Goal: Task Accomplishment & Management: Use online tool/utility

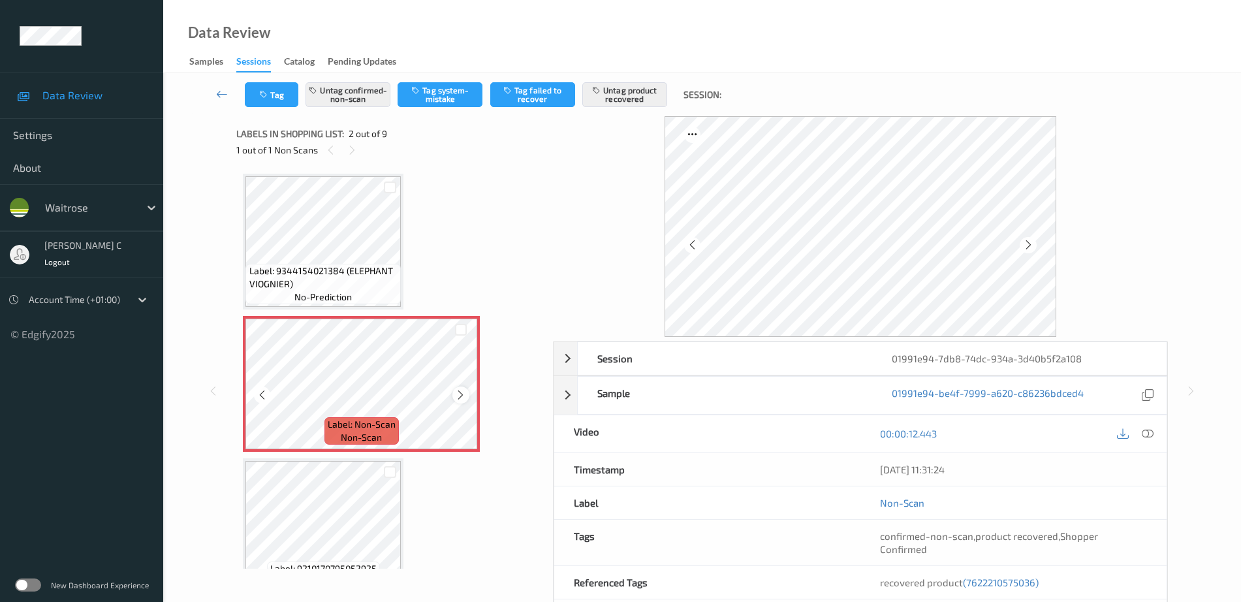
click at [465, 396] on icon at bounding box center [460, 395] width 11 height 12
click at [347, 271] on span "Label: 9344154021384 (ELEPHANT VIOGNIER)" at bounding box center [323, 277] width 149 height 26
click at [330, 285] on span "Label: 9344154021384 (ELEPHANT VIOGNIER)" at bounding box center [323, 277] width 149 height 26
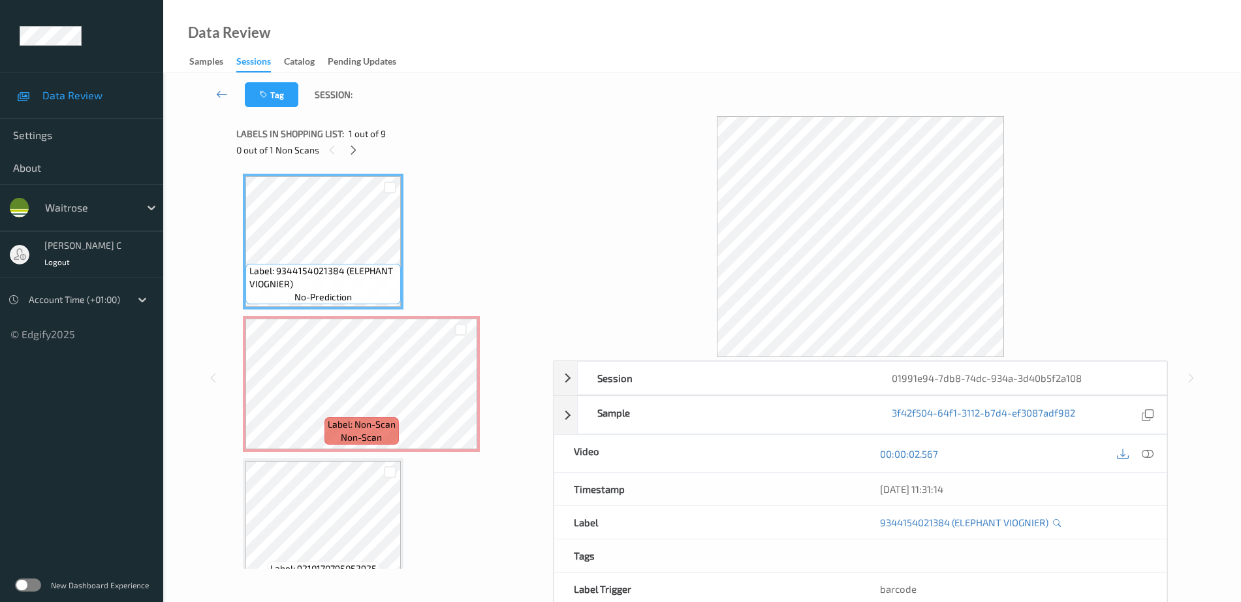
click at [1136, 456] on div at bounding box center [1135, 453] width 42 height 18
click at [1142, 458] on icon at bounding box center [1148, 454] width 12 height 12
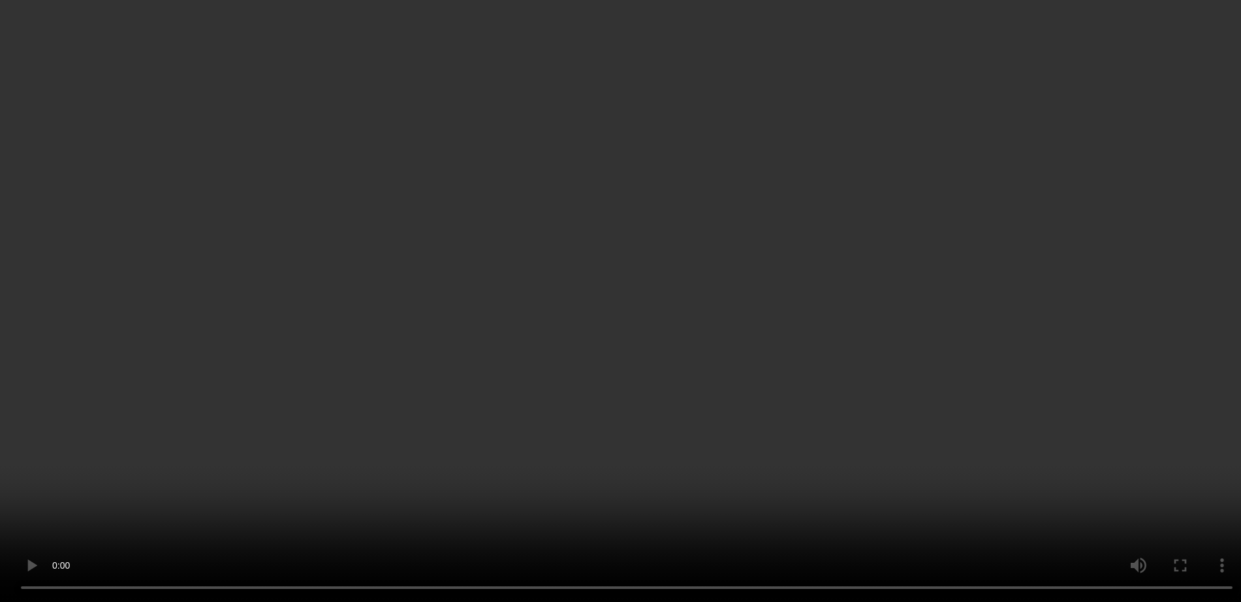
scroll to position [490, 0]
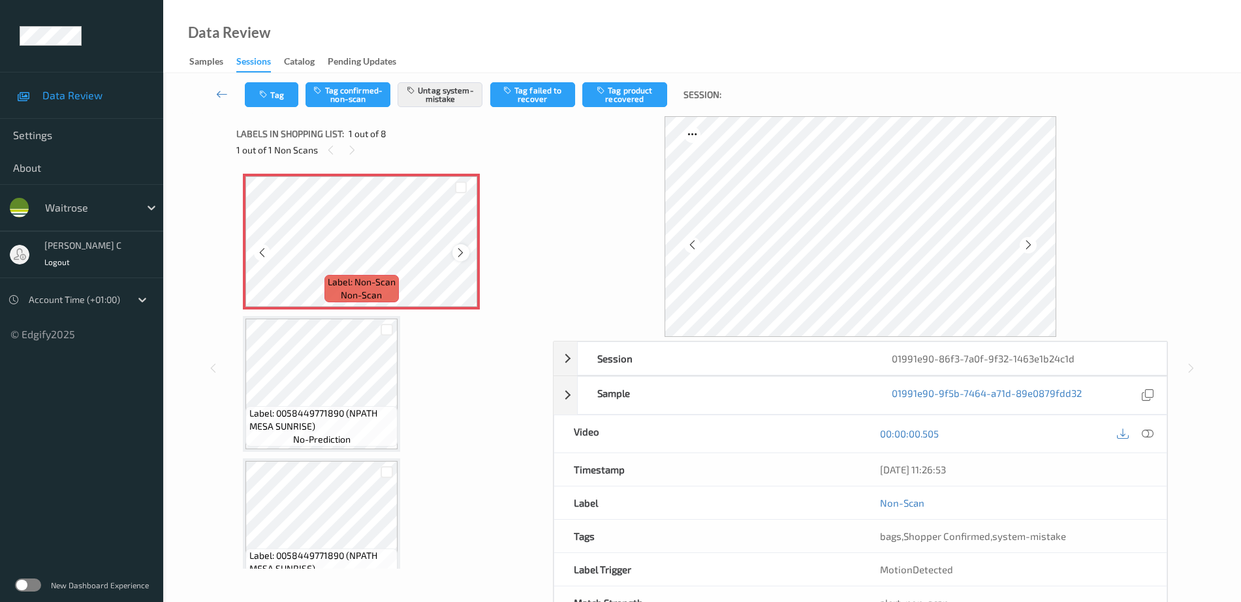
click at [463, 250] on icon at bounding box center [460, 253] width 11 height 12
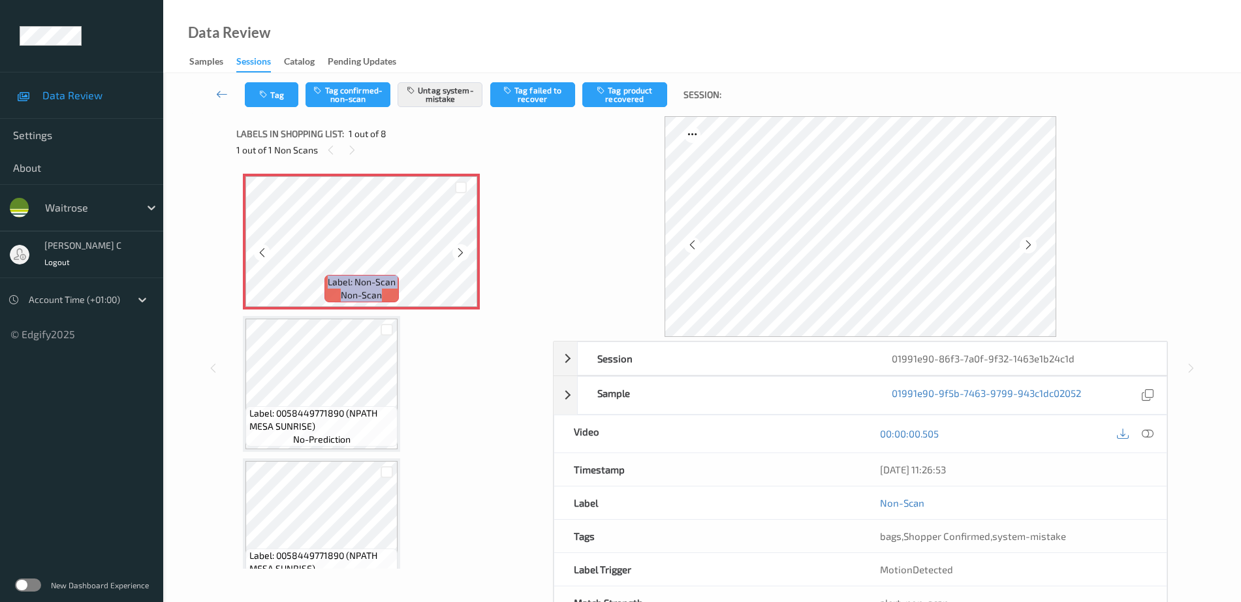
click at [463, 250] on icon at bounding box center [460, 253] width 11 height 12
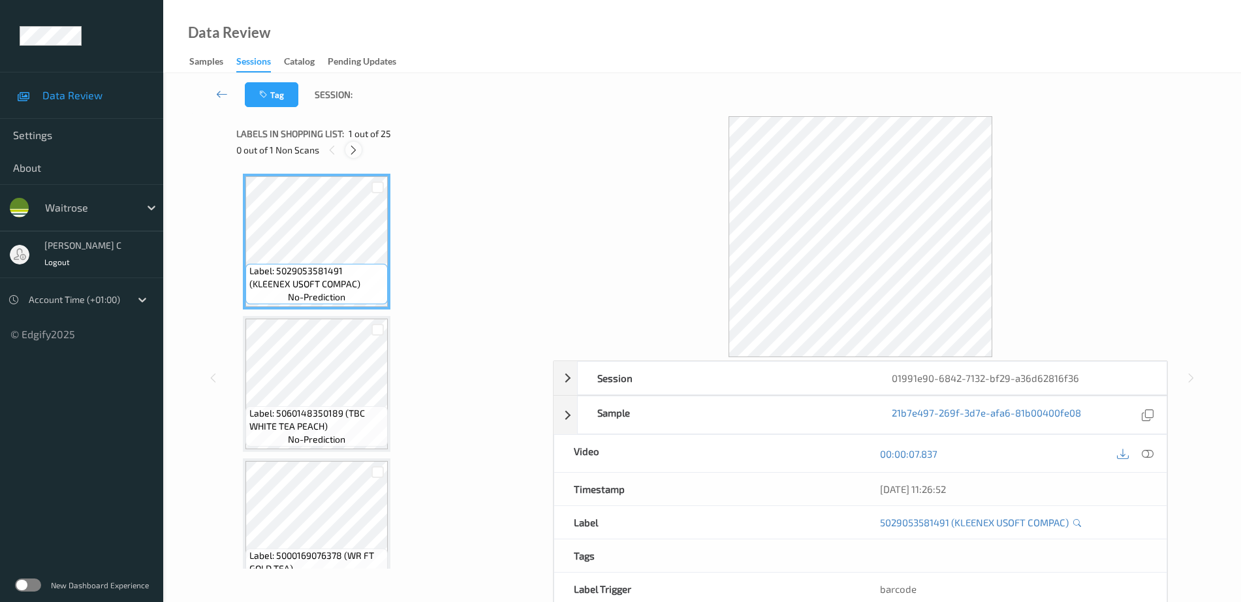
click at [351, 149] on icon at bounding box center [353, 150] width 11 height 12
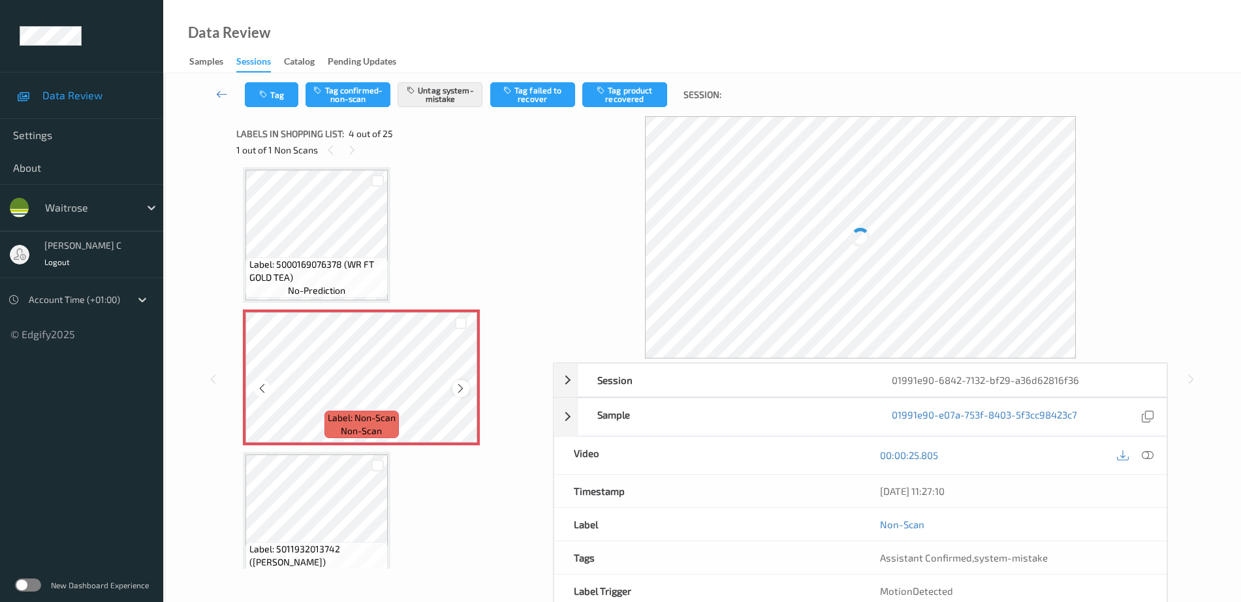
click at [458, 384] on icon at bounding box center [460, 388] width 11 height 12
click at [458, 385] on icon at bounding box center [460, 388] width 11 height 12
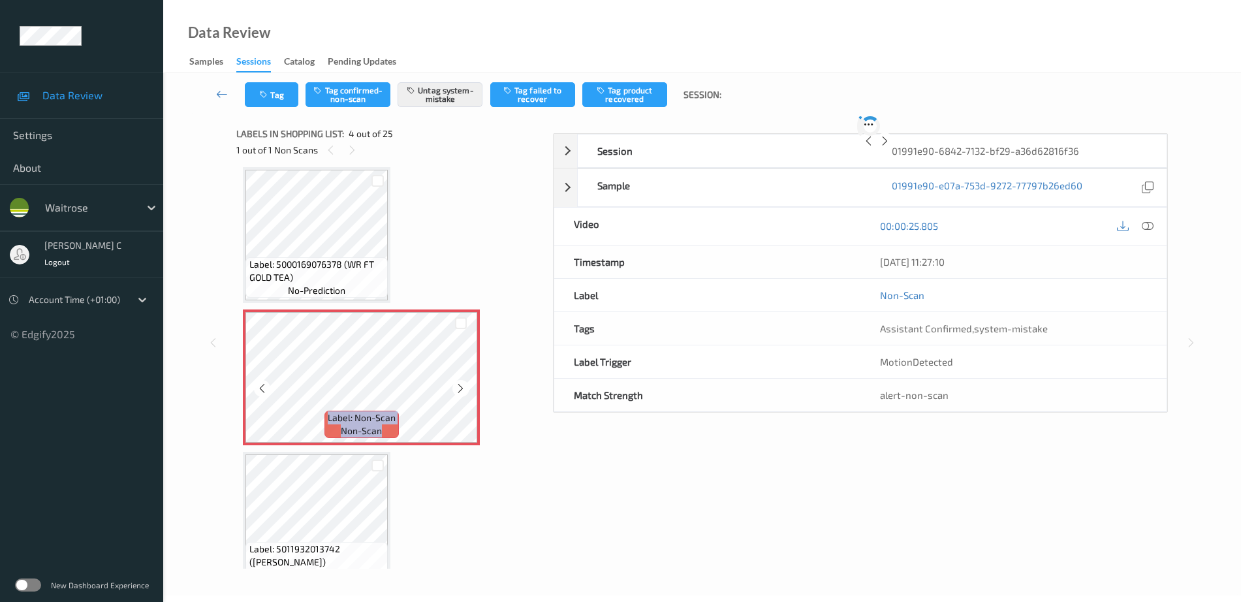
click at [458, 385] on icon at bounding box center [460, 388] width 11 height 12
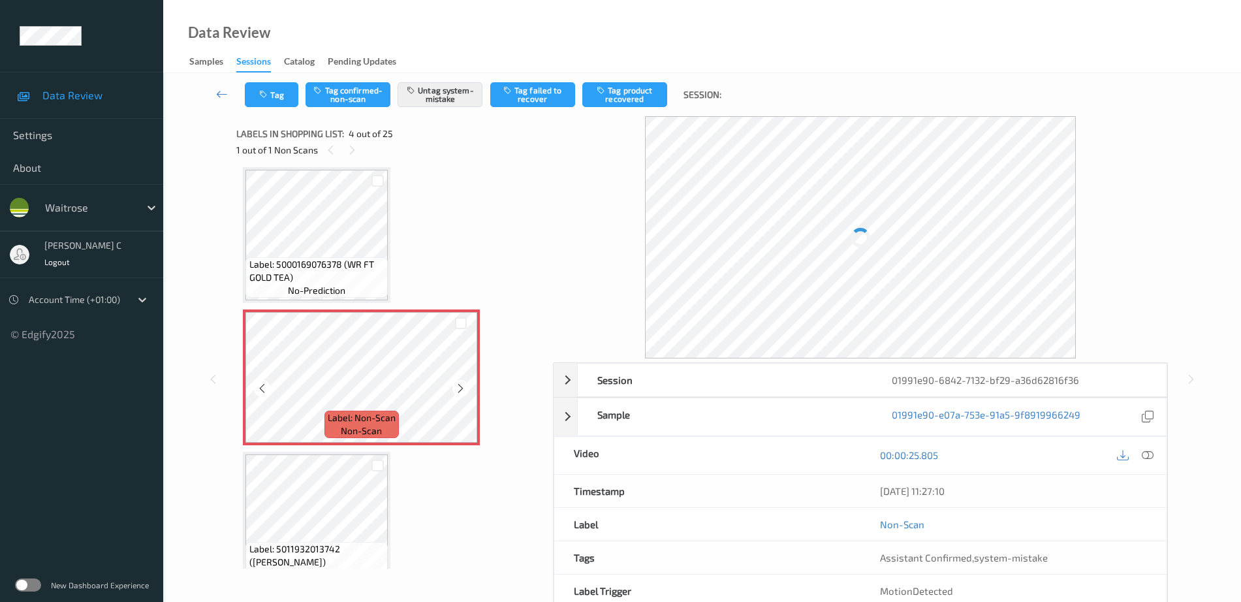
click at [458, 385] on icon at bounding box center [460, 388] width 11 height 12
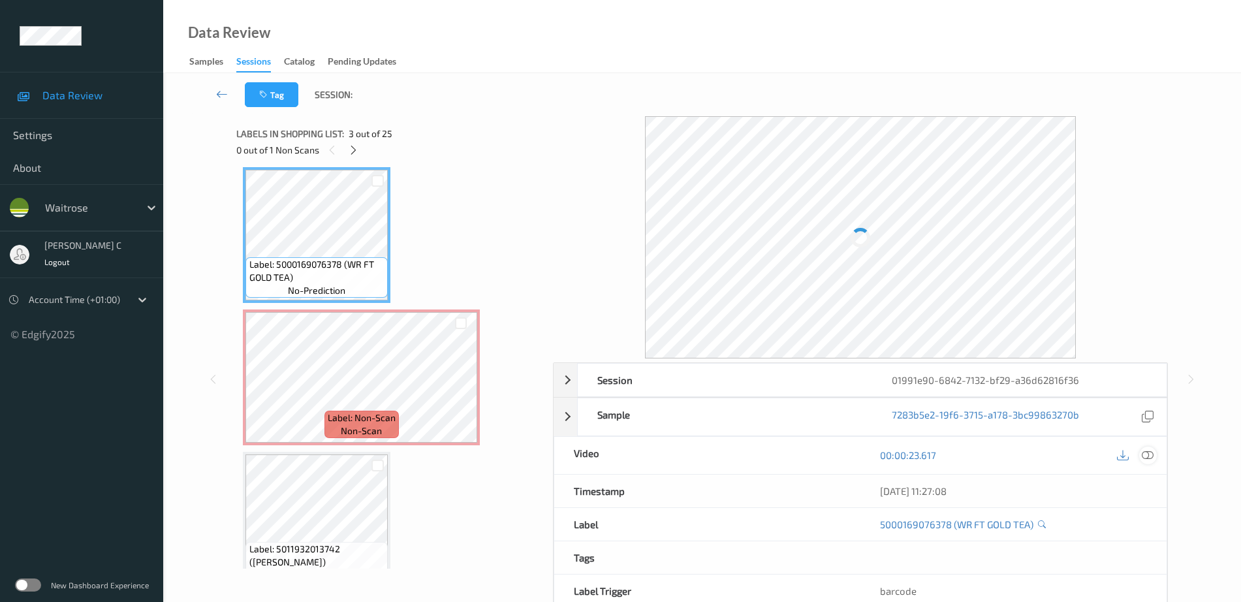
click at [1153, 458] on icon at bounding box center [1148, 455] width 12 height 12
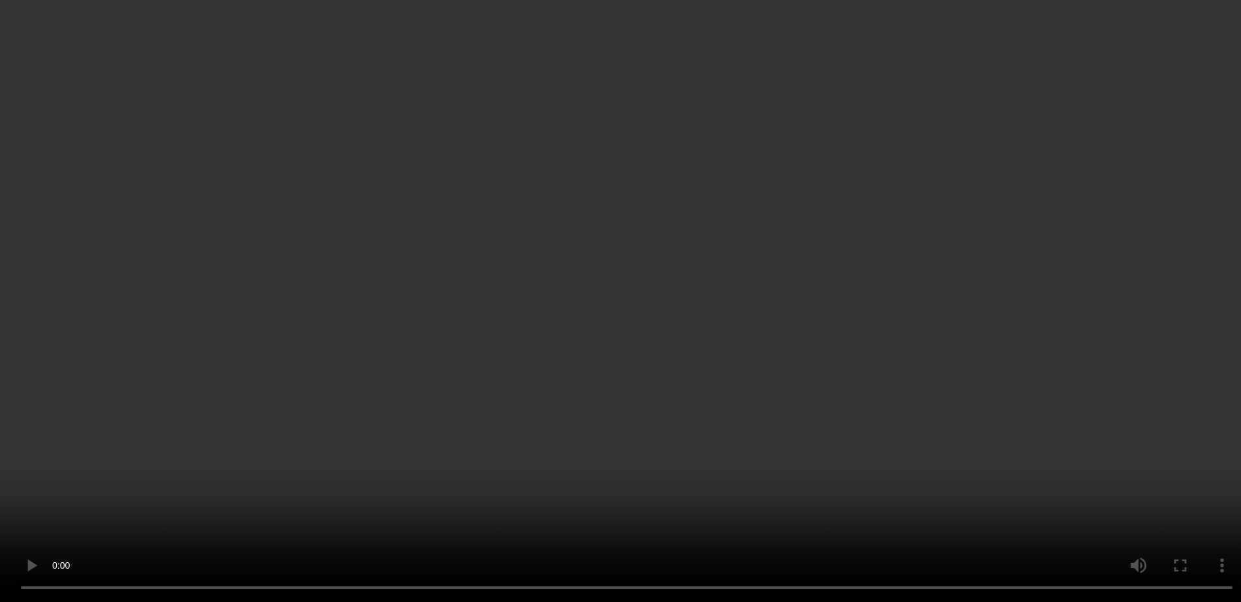
scroll to position [454, 0]
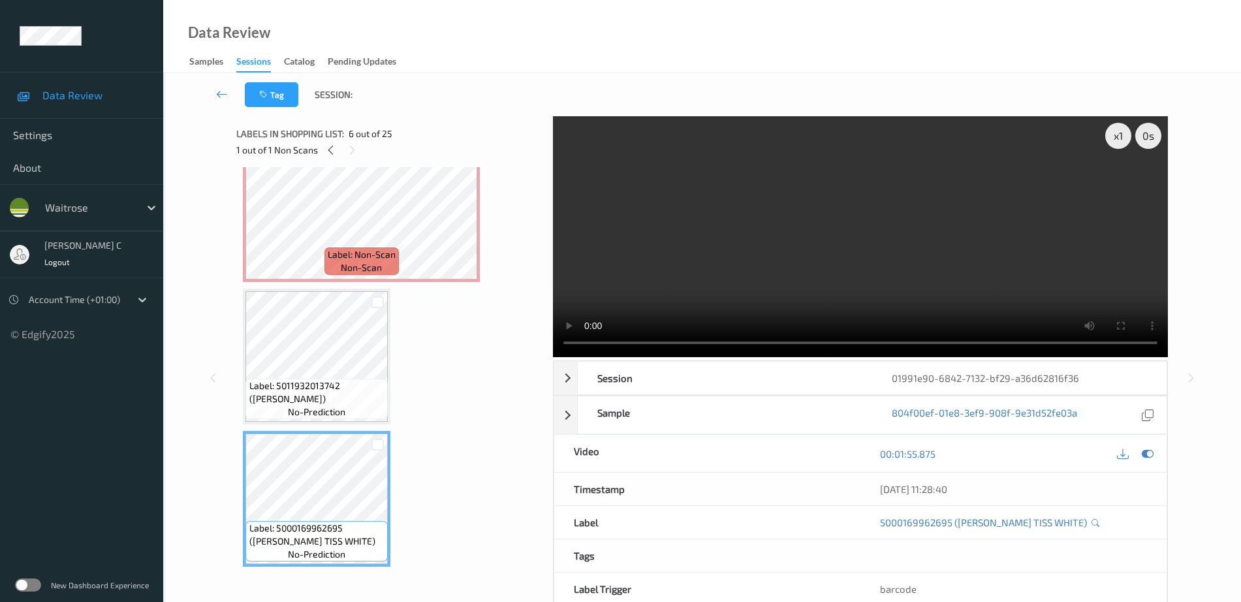
click at [336, 423] on div "Label: 5011932013742 (MARQUES CALATRAVA) no-prediction" at bounding box center [317, 356] width 148 height 136
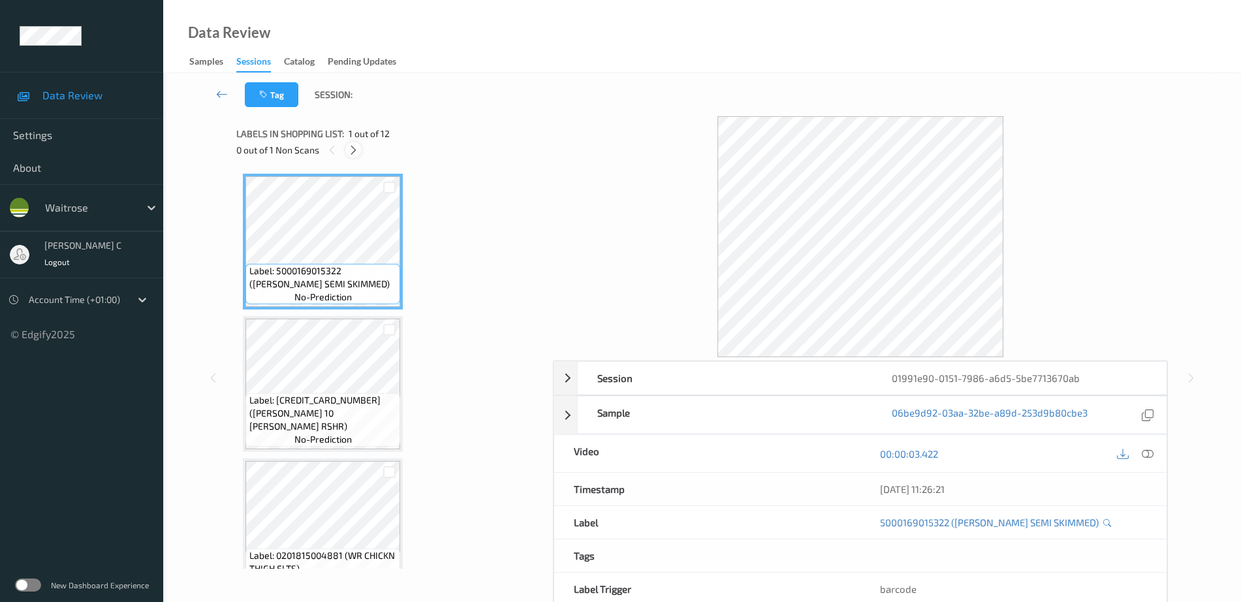
click at [353, 146] on icon at bounding box center [353, 150] width 11 height 12
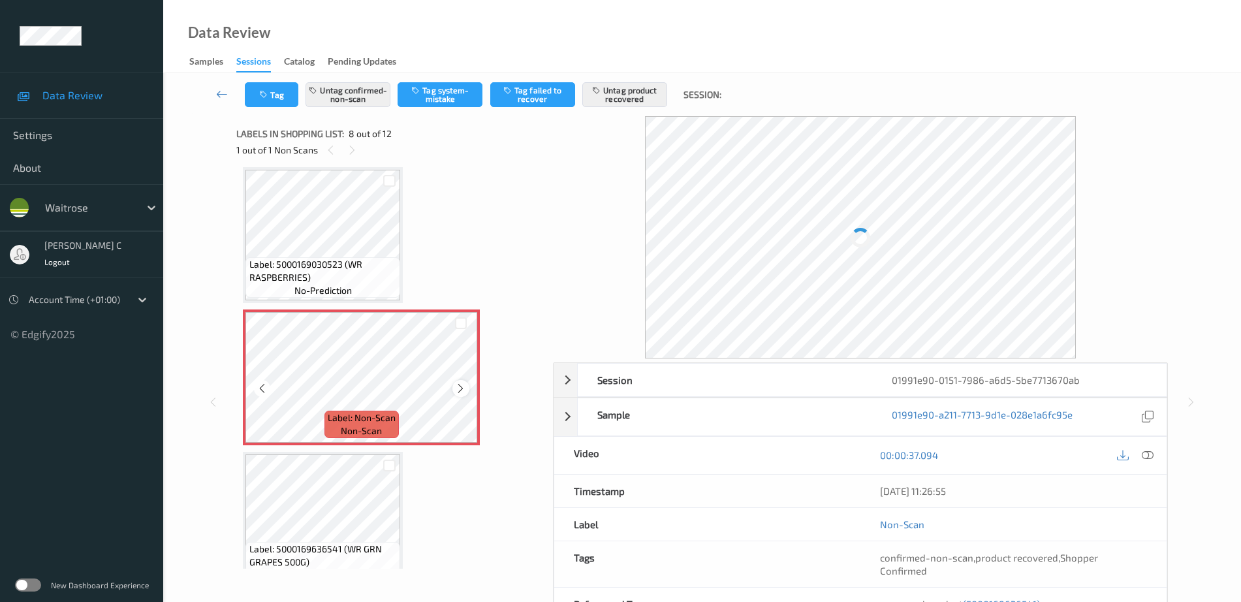
click at [466, 389] on icon at bounding box center [460, 388] width 11 height 12
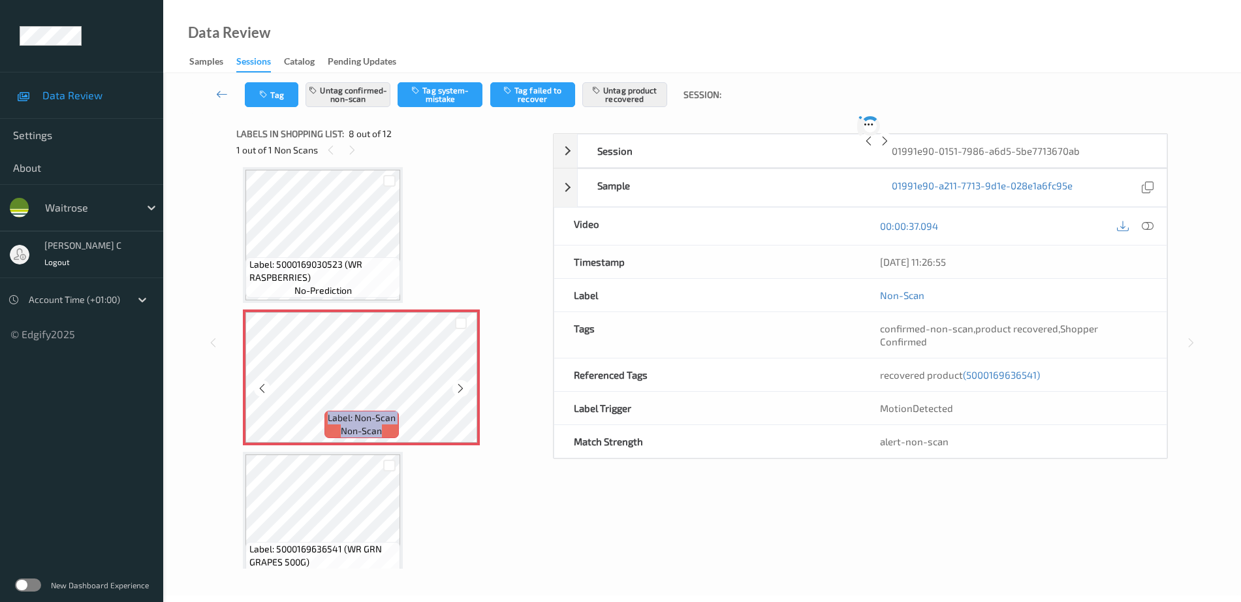
click at [466, 389] on icon at bounding box center [460, 388] width 11 height 12
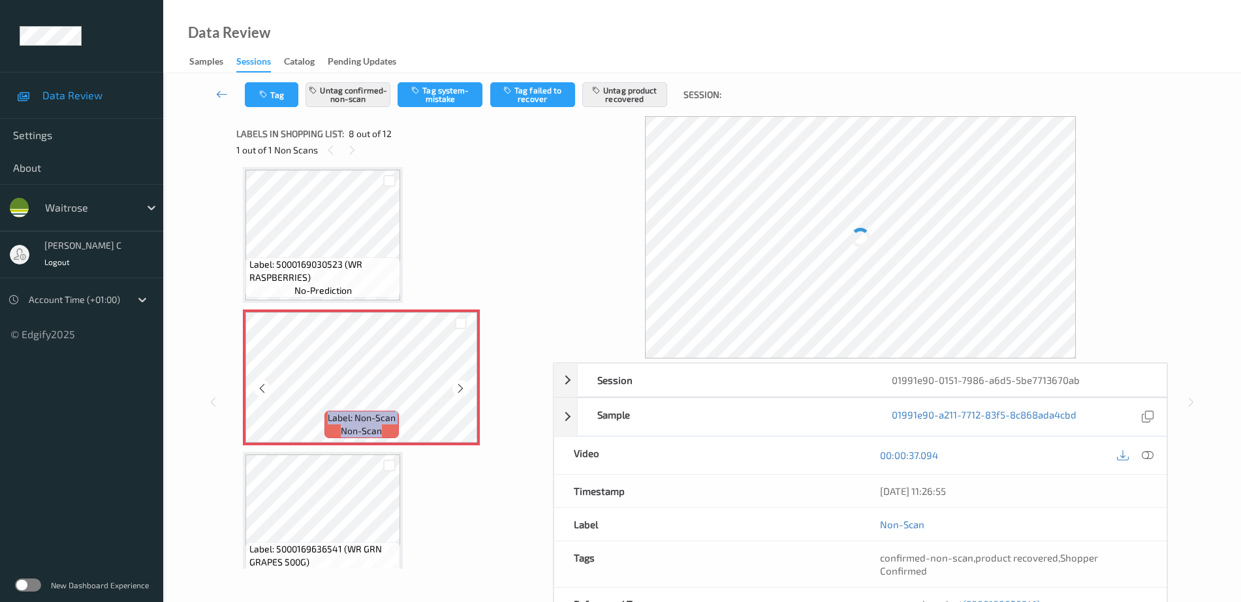
click at [466, 389] on icon at bounding box center [460, 388] width 11 height 12
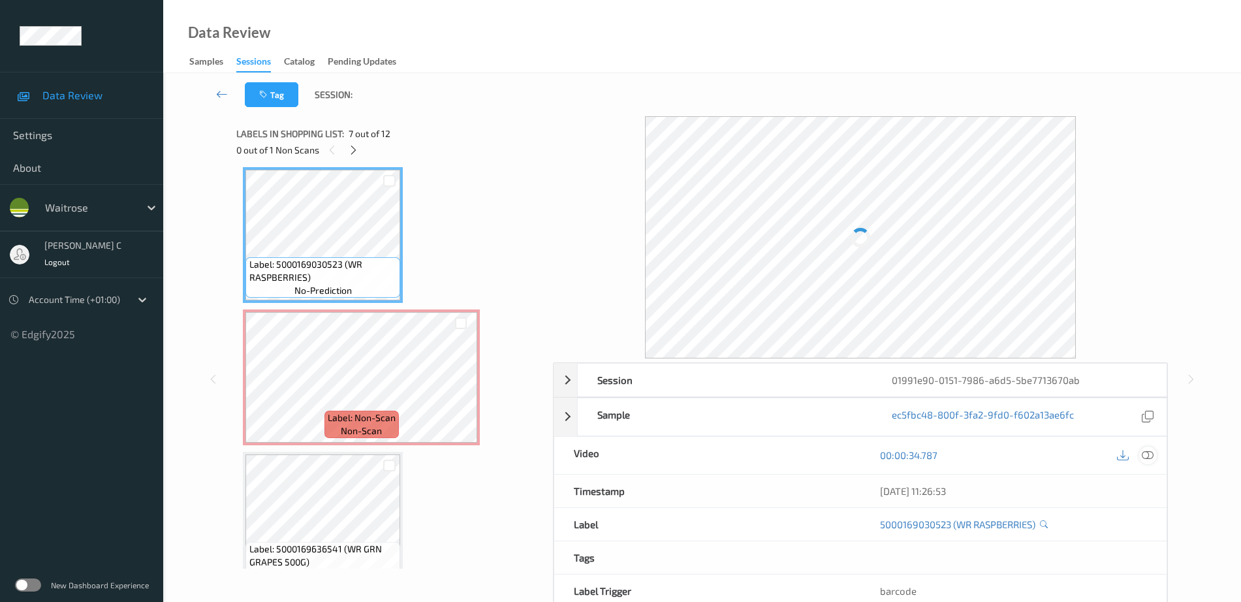
click at [1148, 452] on icon at bounding box center [1148, 455] width 12 height 12
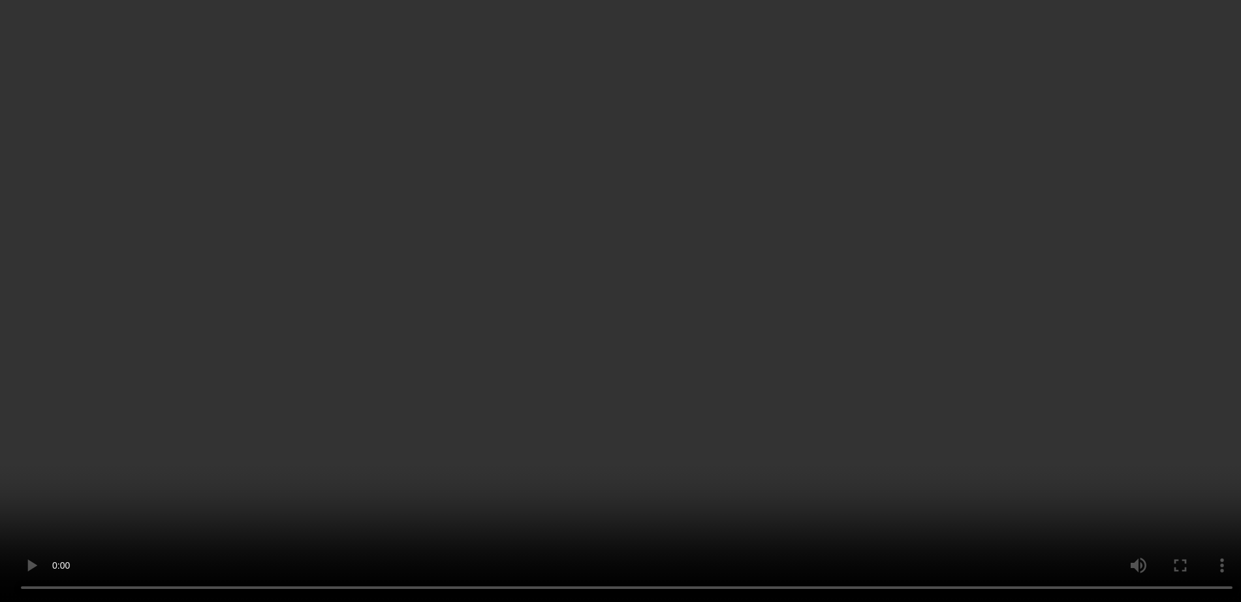
scroll to position [942, 0]
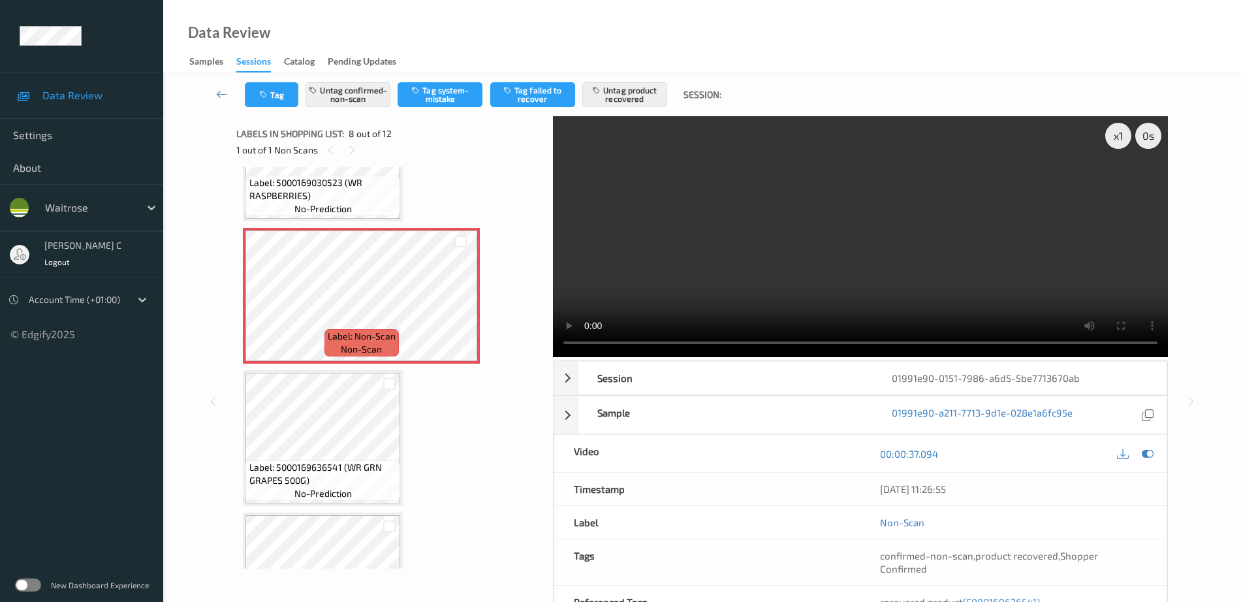
click at [381, 202] on span "Label: 5000169030523 (WR RASPBERRIES)" at bounding box center [323, 189] width 148 height 26
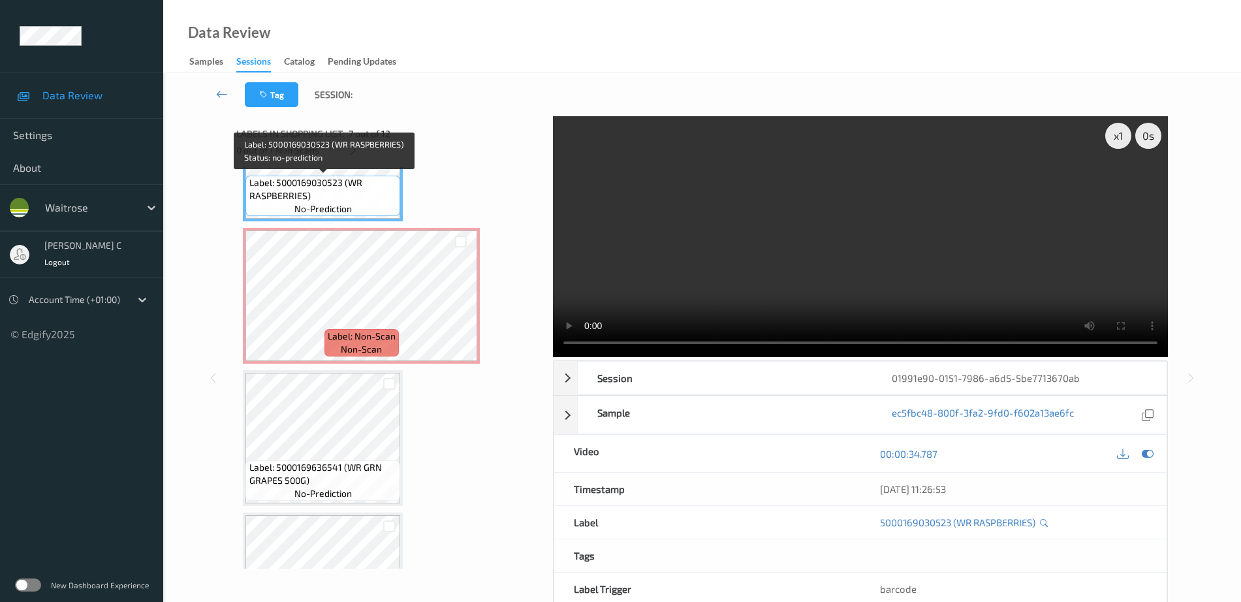
click at [300, 192] on span "Label: 5000169030523 (WR RASPBERRIES)" at bounding box center [323, 189] width 148 height 26
click at [306, 198] on span "Label: 5000169030523 (WR RASPBERRIES)" at bounding box center [323, 189] width 148 height 26
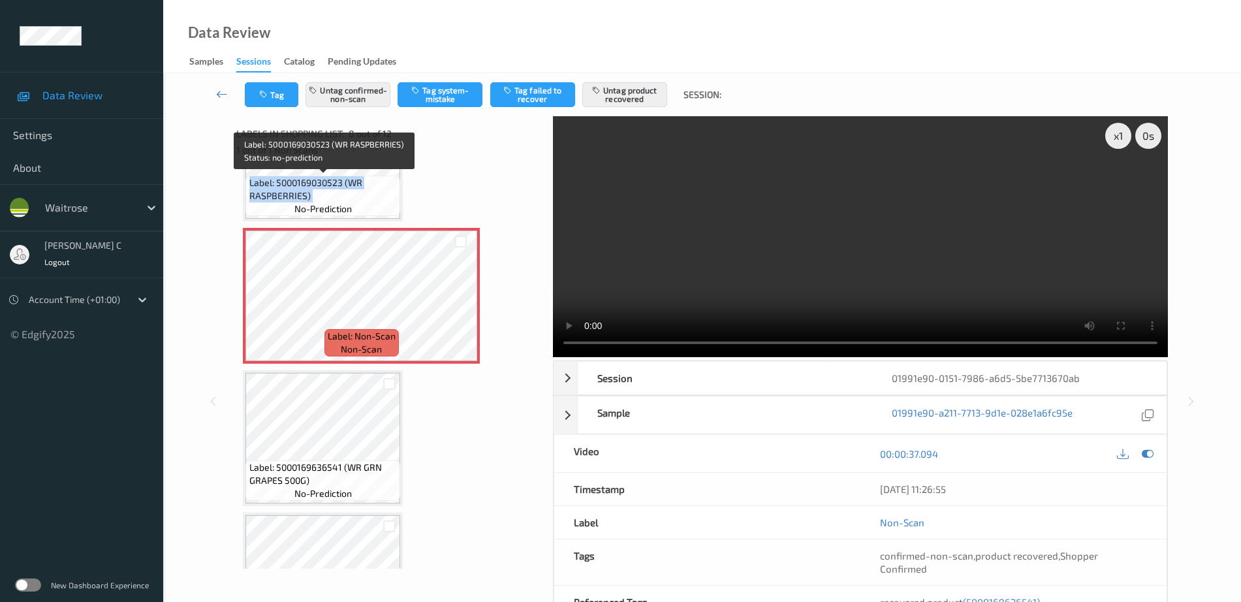
click at [313, 201] on span "Label: 5000169030523 (WR RASPBERRIES)" at bounding box center [323, 189] width 148 height 26
click at [340, 189] on span "Label: 5000169030523 (WR RASPBERRIES)" at bounding box center [323, 189] width 148 height 26
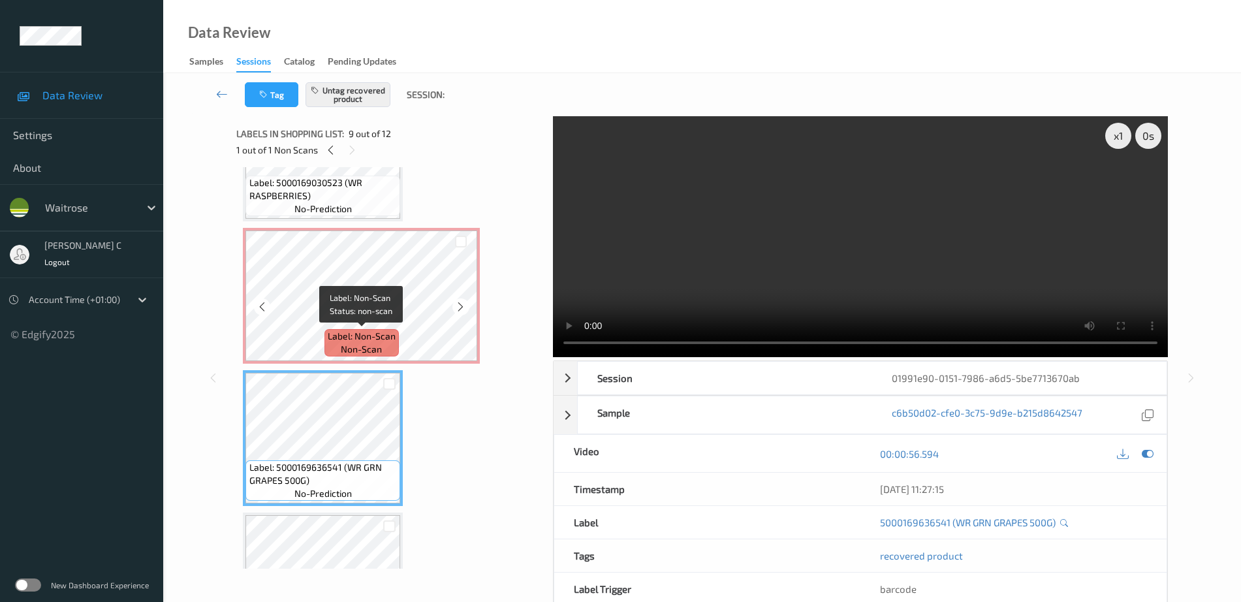
click at [360, 336] on span "Label: Non-Scan" at bounding box center [362, 336] width 68 height 13
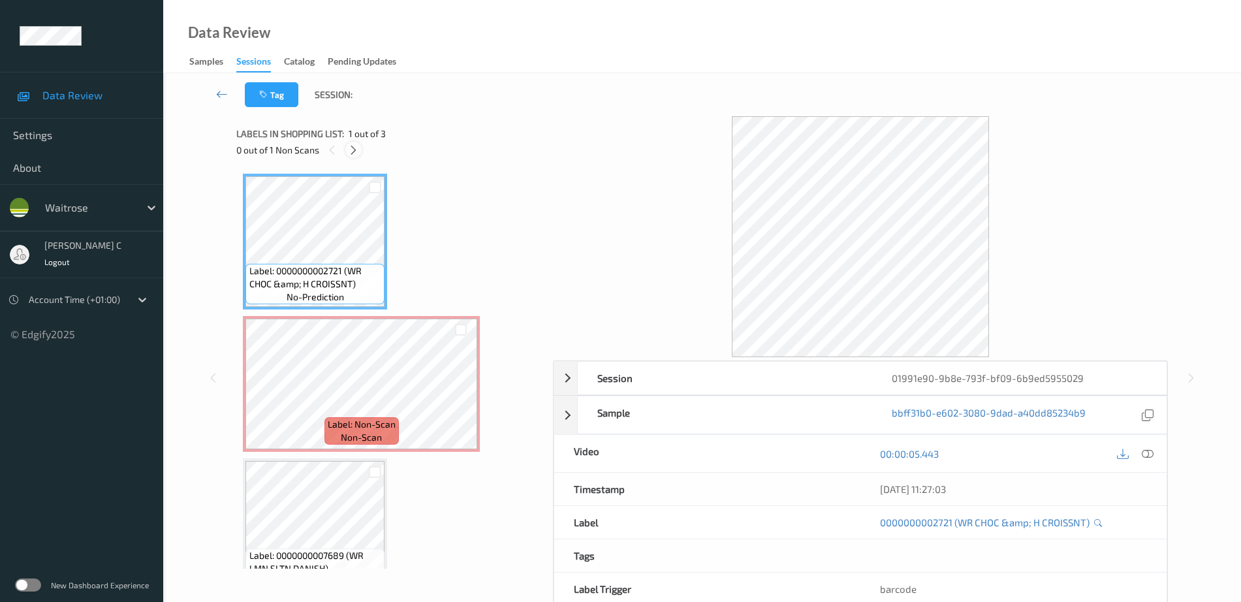
click at [350, 150] on icon at bounding box center [353, 150] width 11 height 12
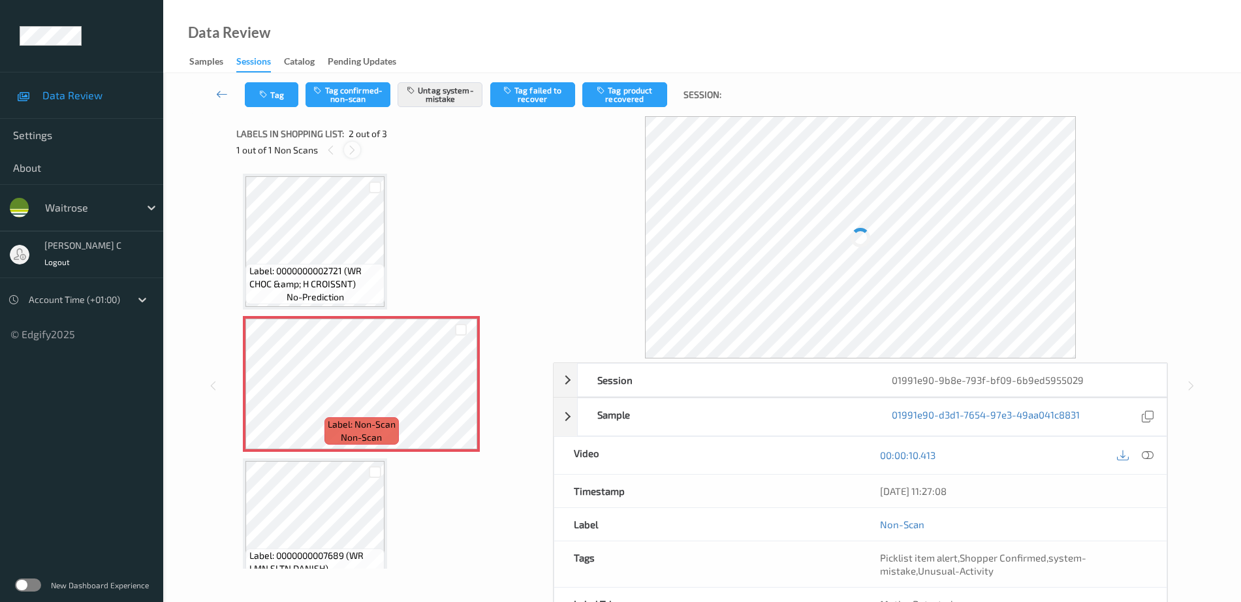
scroll to position [7, 0]
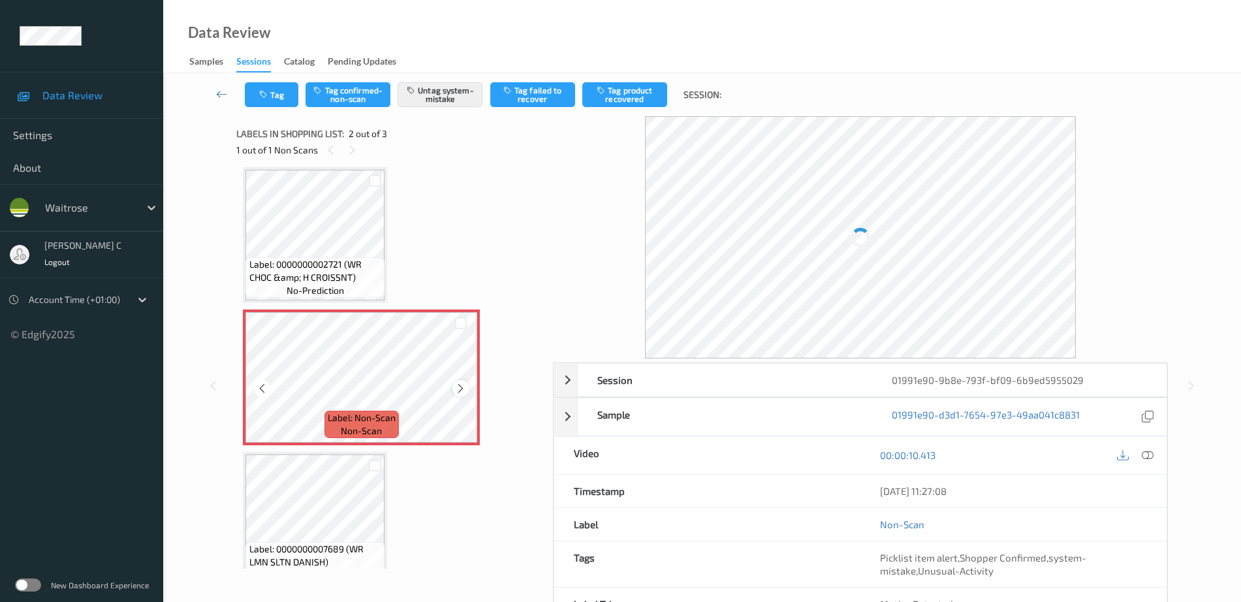
click at [454, 382] on div at bounding box center [460, 388] width 16 height 16
click at [460, 388] on icon at bounding box center [460, 388] width 11 height 12
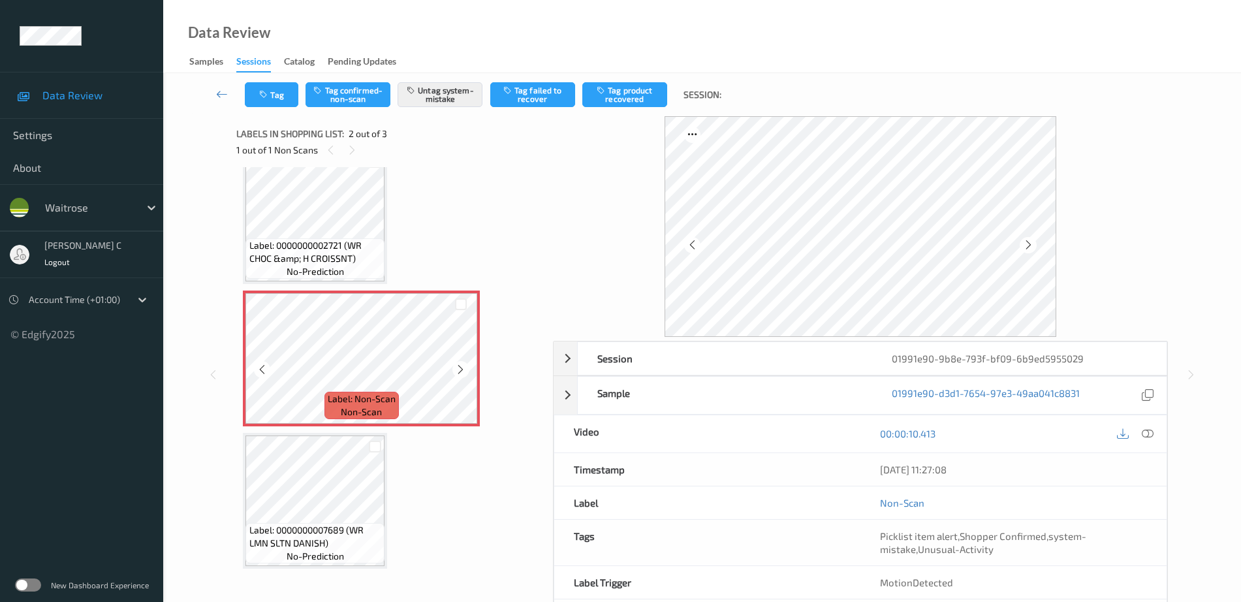
scroll to position [32, 0]
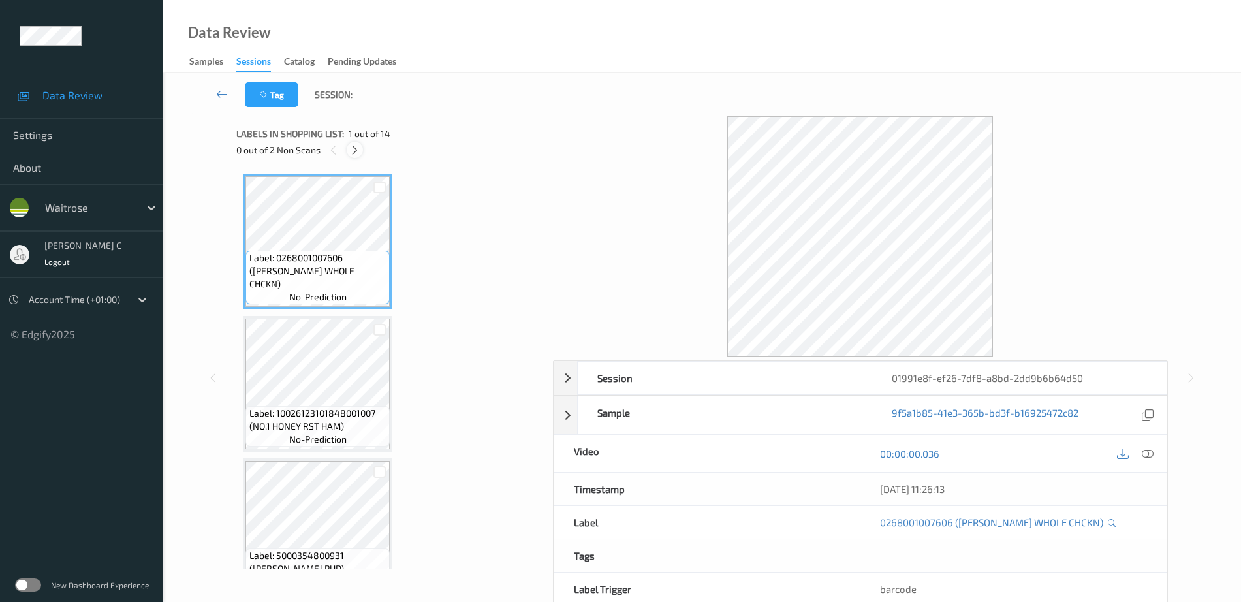
click at [355, 148] on icon at bounding box center [354, 150] width 11 height 12
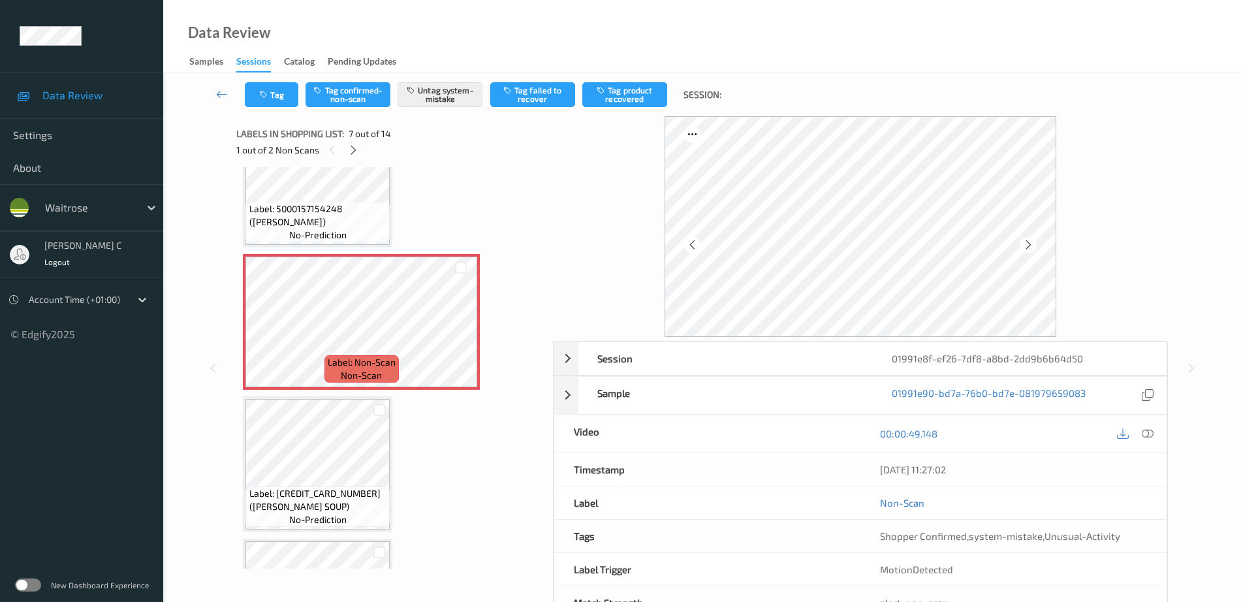
scroll to position [800, 0]
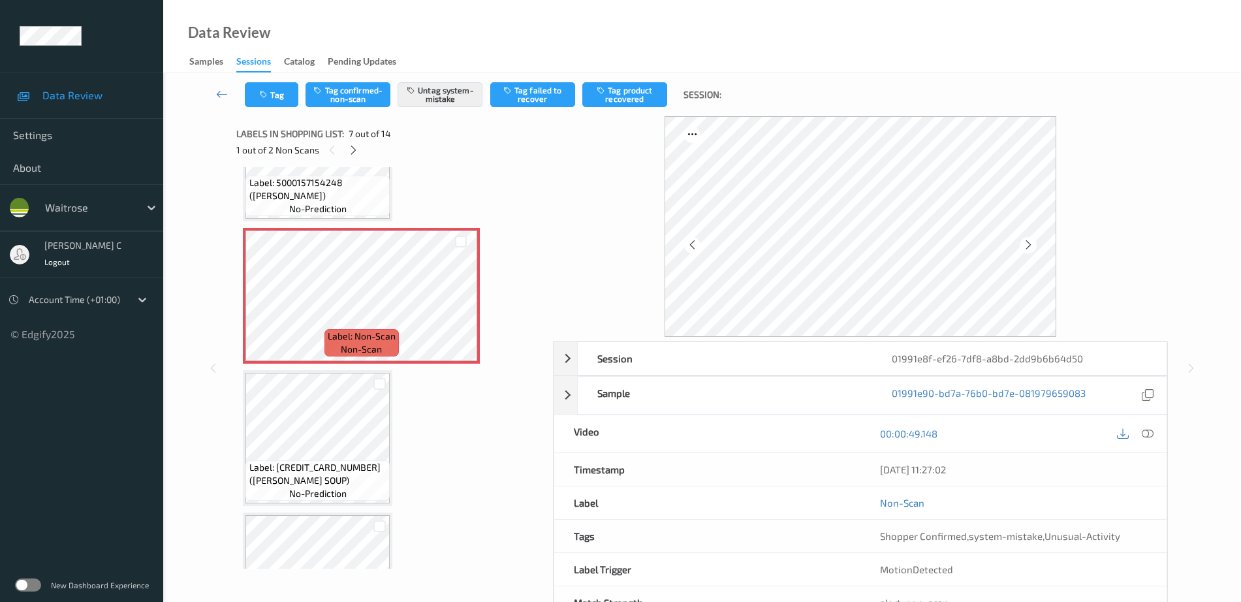
click at [335, 475] on span "Label: [CREDIT_CARD_NUMBER] ([PERSON_NAME] SOUP)" at bounding box center [318, 474] width 138 height 26
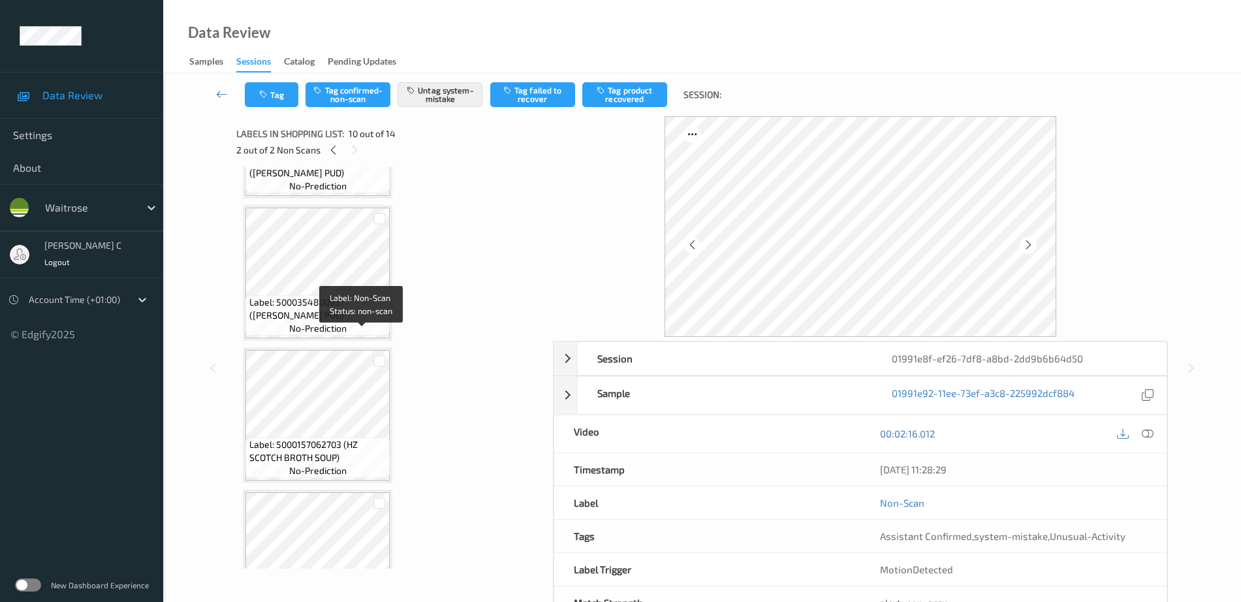
scroll to position [392, 0]
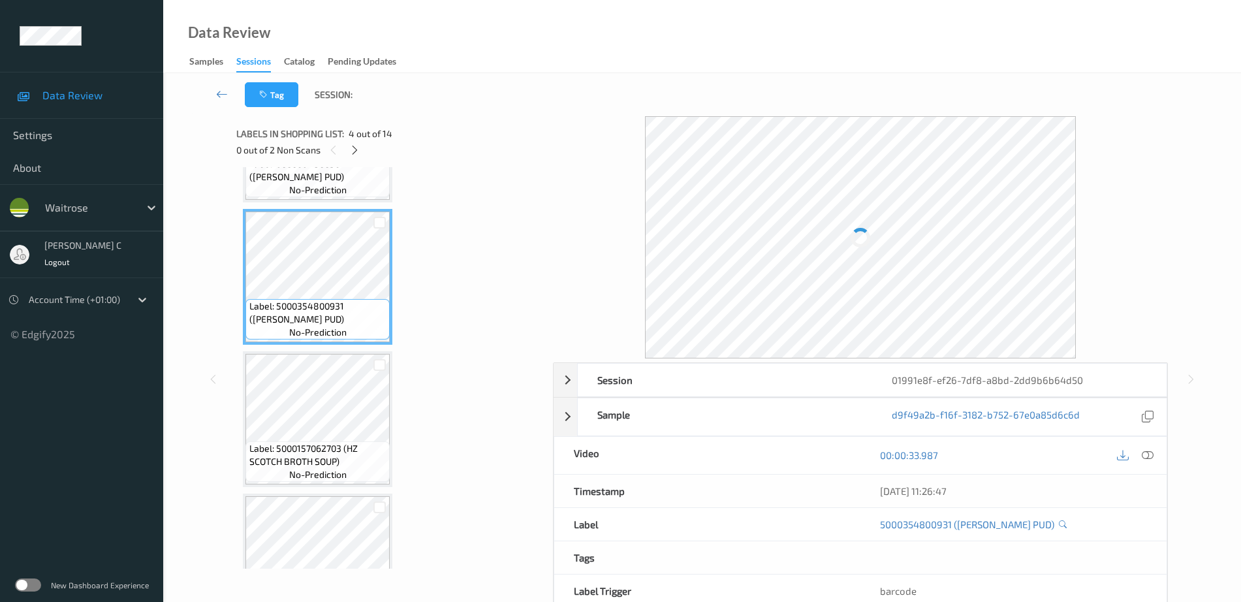
click at [1145, 452] on icon at bounding box center [1148, 455] width 12 height 12
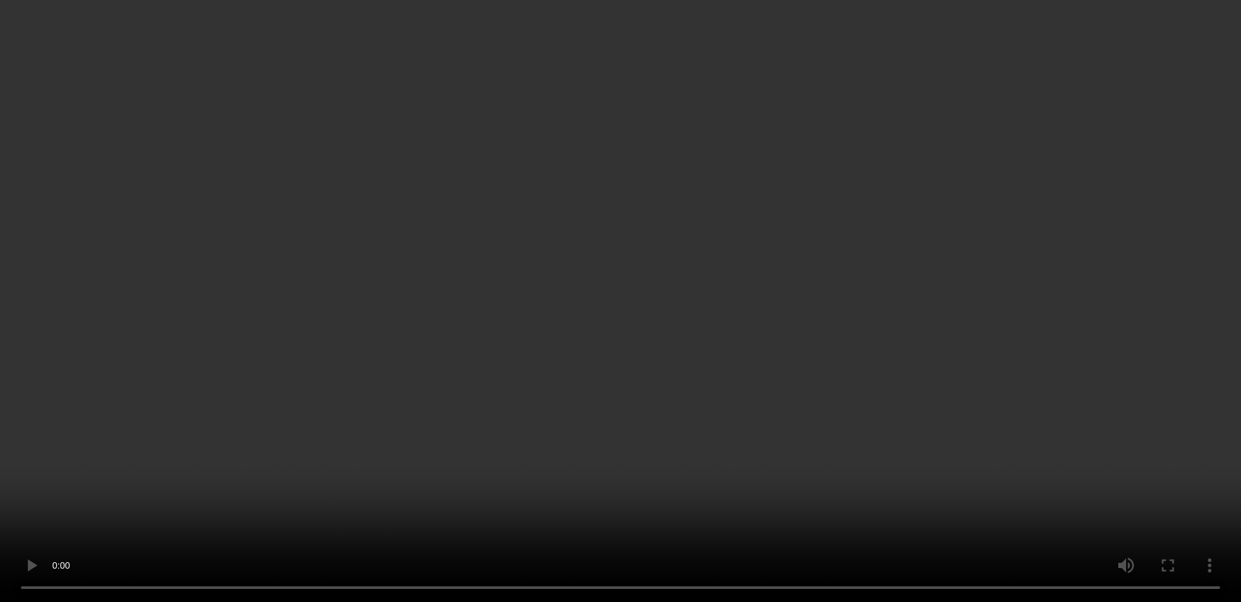
click at [1119, 392] on video at bounding box center [620, 301] width 1241 height 602
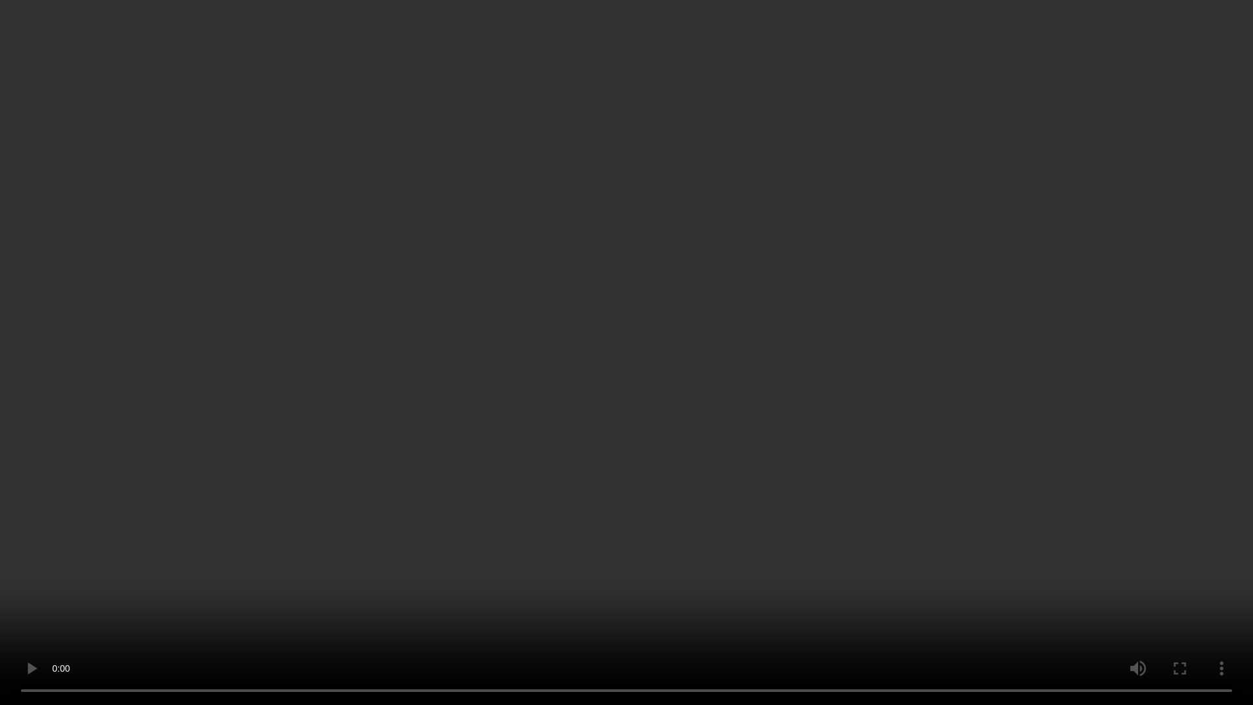
click at [805, 533] on video at bounding box center [626, 352] width 1253 height 705
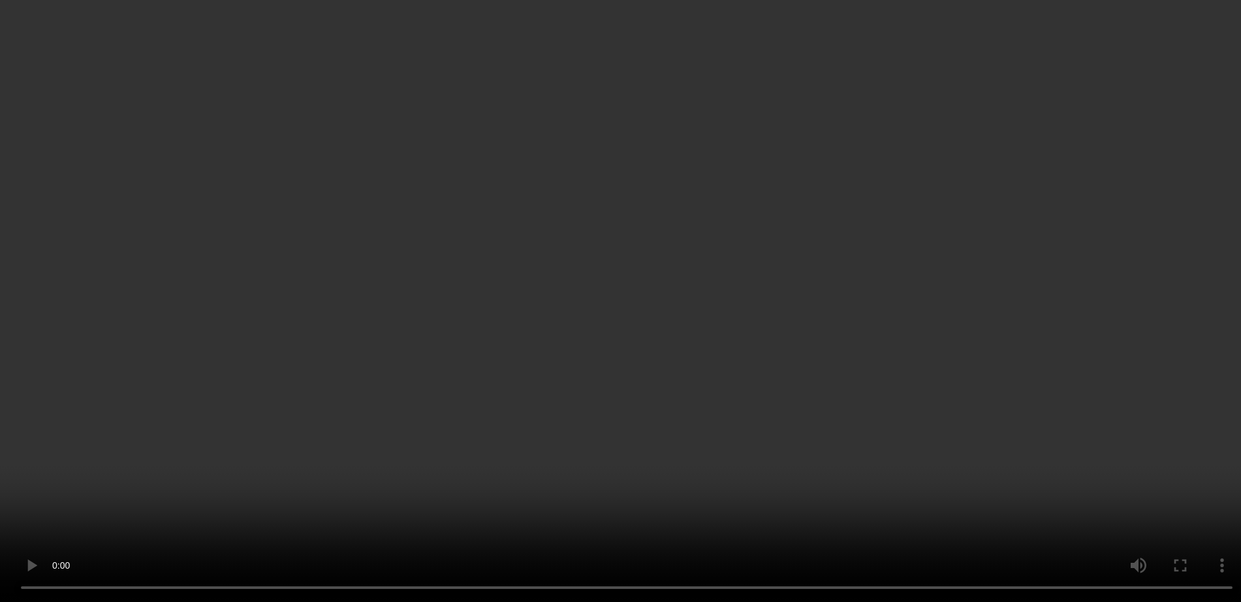
scroll to position [800, 0]
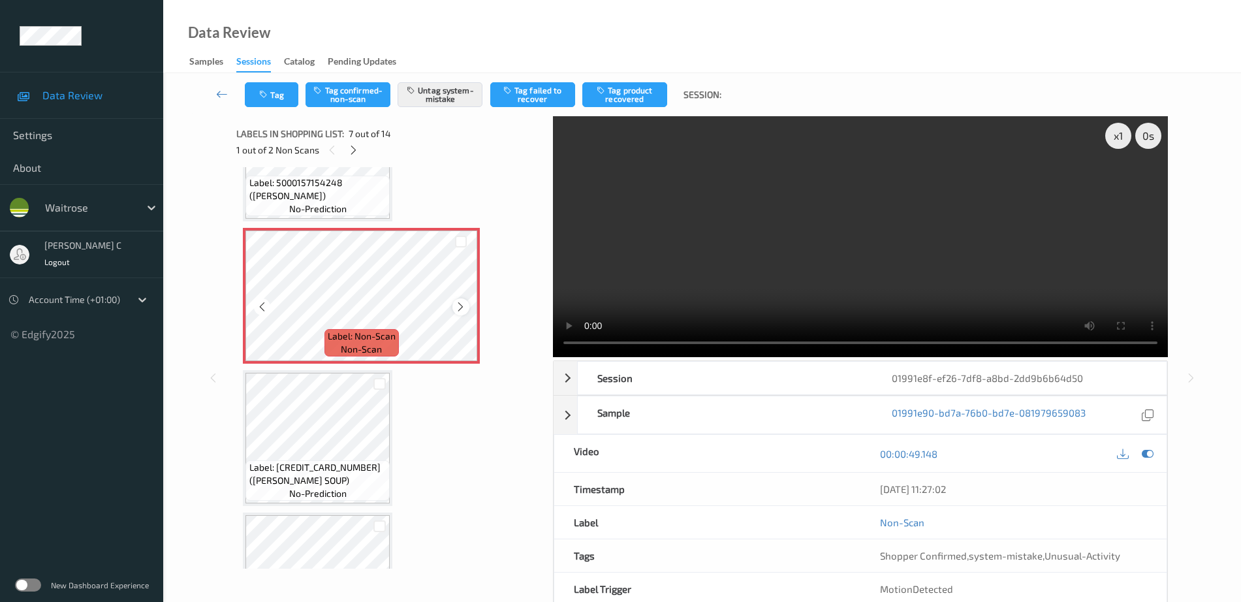
click at [459, 309] on icon at bounding box center [460, 307] width 11 height 12
click at [461, 309] on icon at bounding box center [460, 307] width 11 height 12
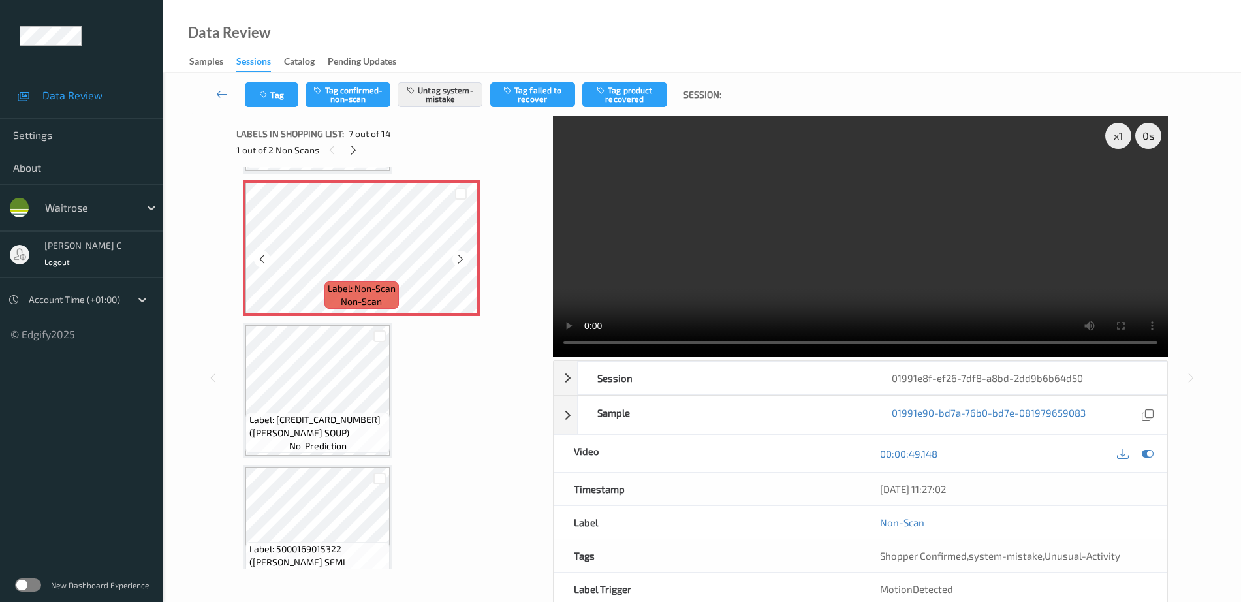
scroll to position [881, 0]
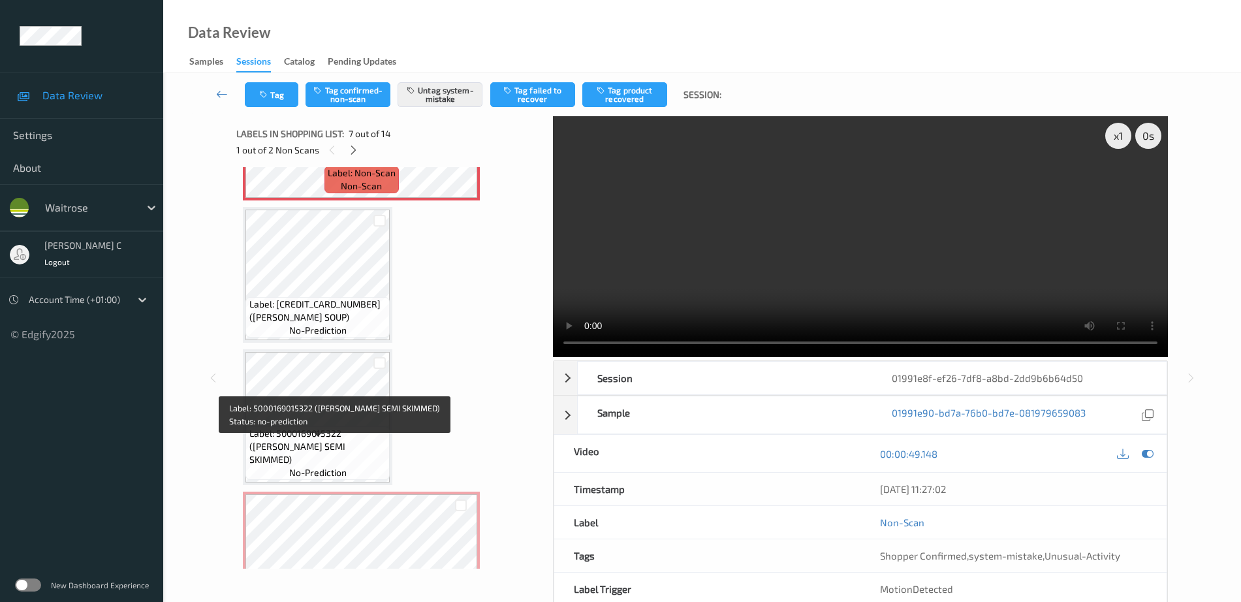
click at [294, 447] on span "Label: 5000169015322 (WR ESS SEMI SKIMMED)" at bounding box center [318, 446] width 138 height 39
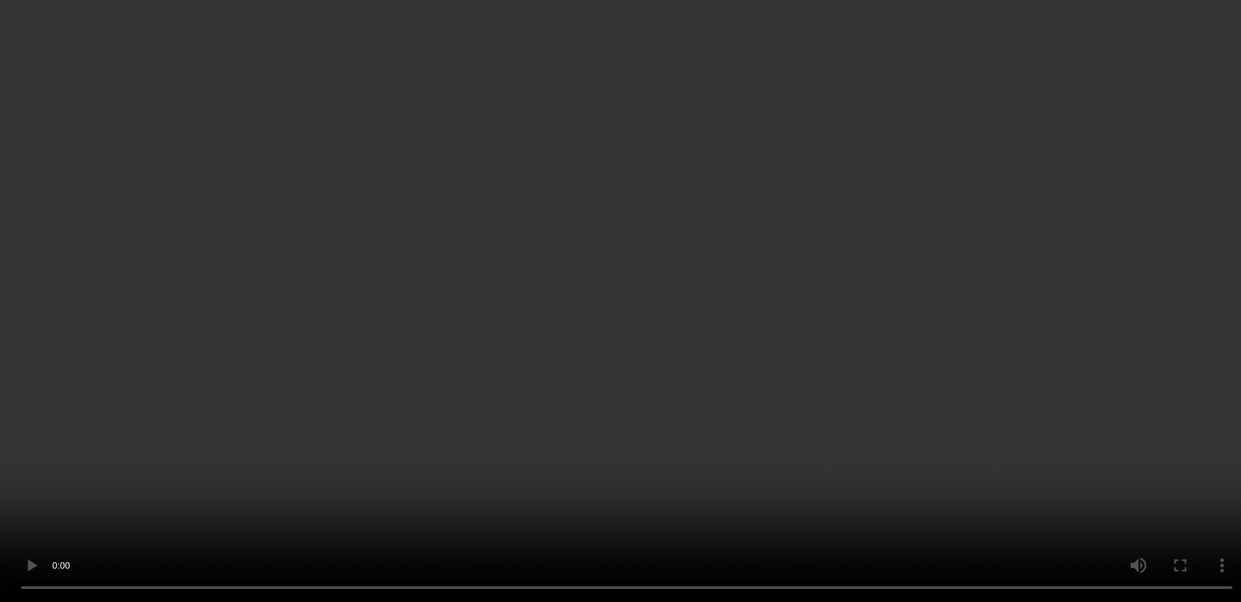
scroll to position [1126, 0]
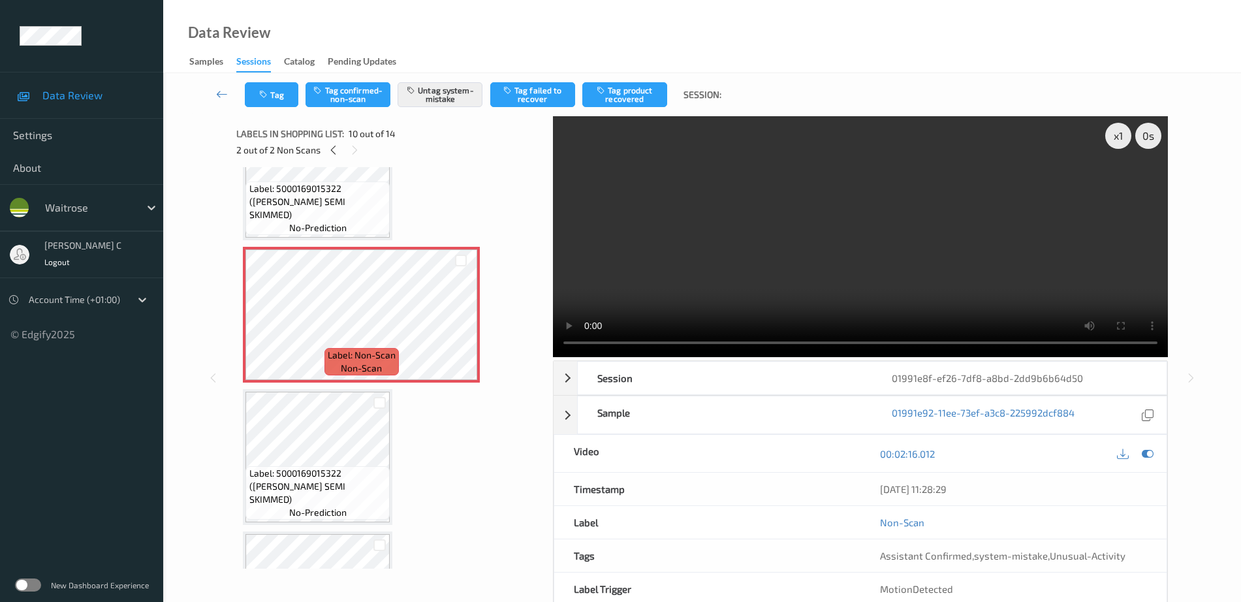
click at [305, 484] on span "Label: 5000169015322 ([PERSON_NAME] SEMI SKIMMED)" at bounding box center [318, 486] width 138 height 39
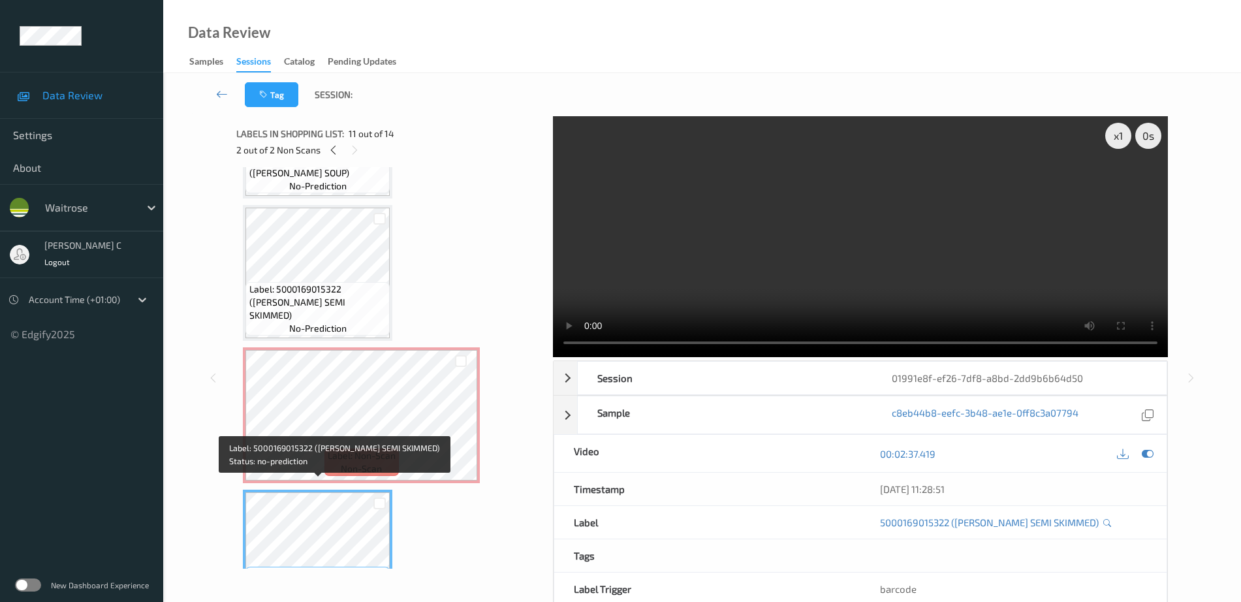
scroll to position [1044, 0]
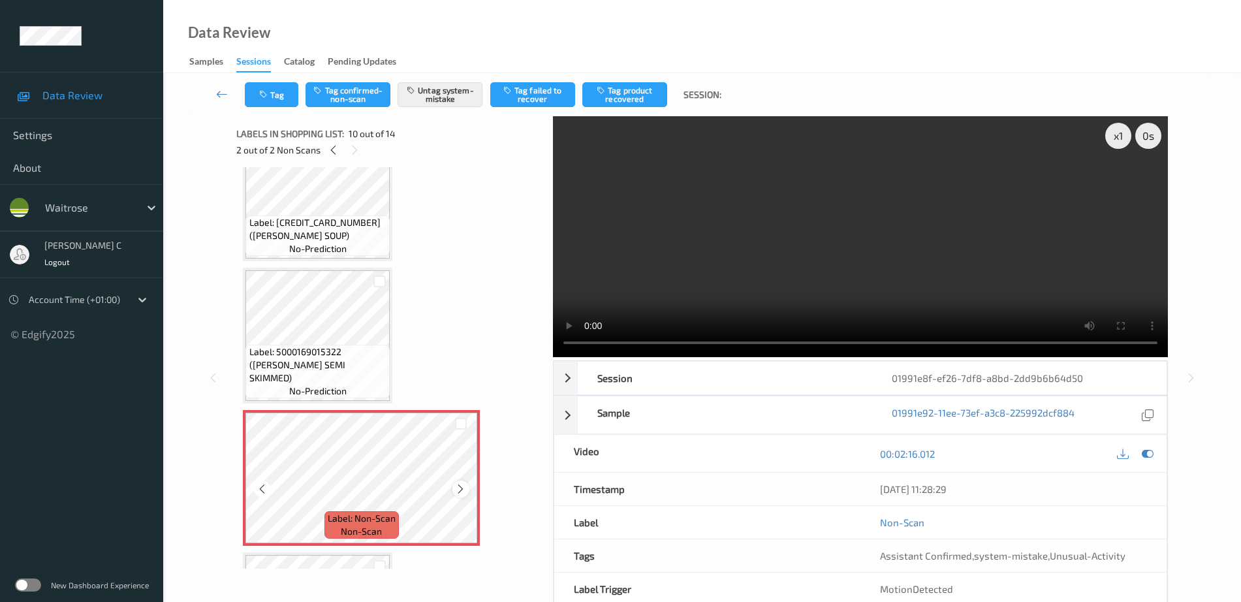
click at [456, 491] on icon at bounding box center [460, 489] width 11 height 12
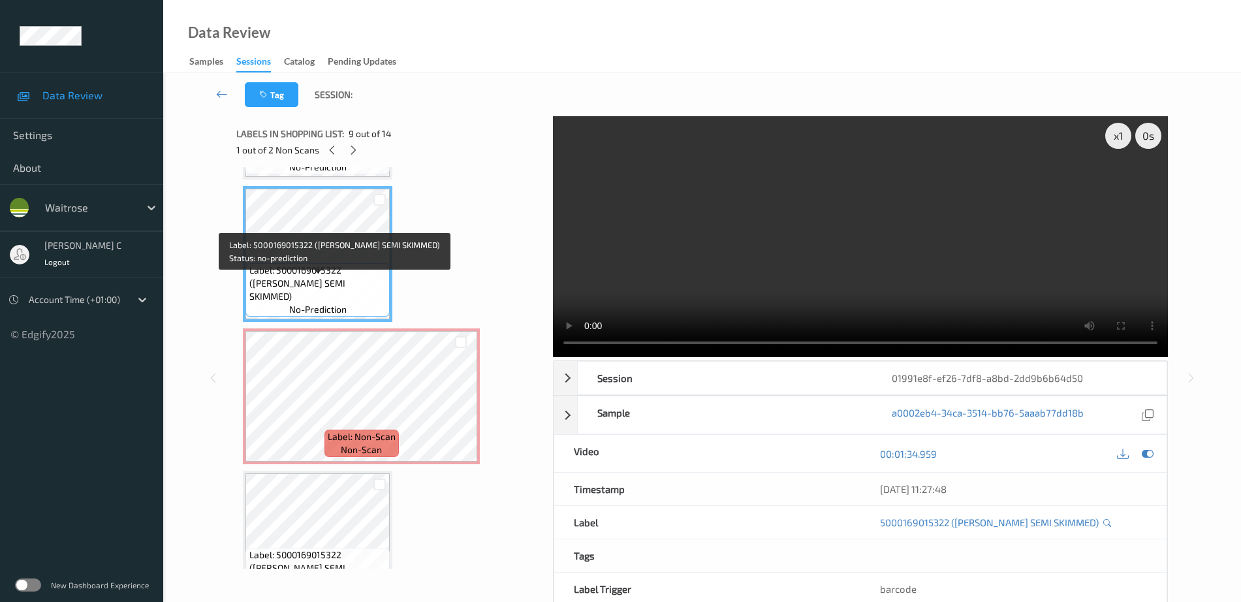
scroll to position [1208, 0]
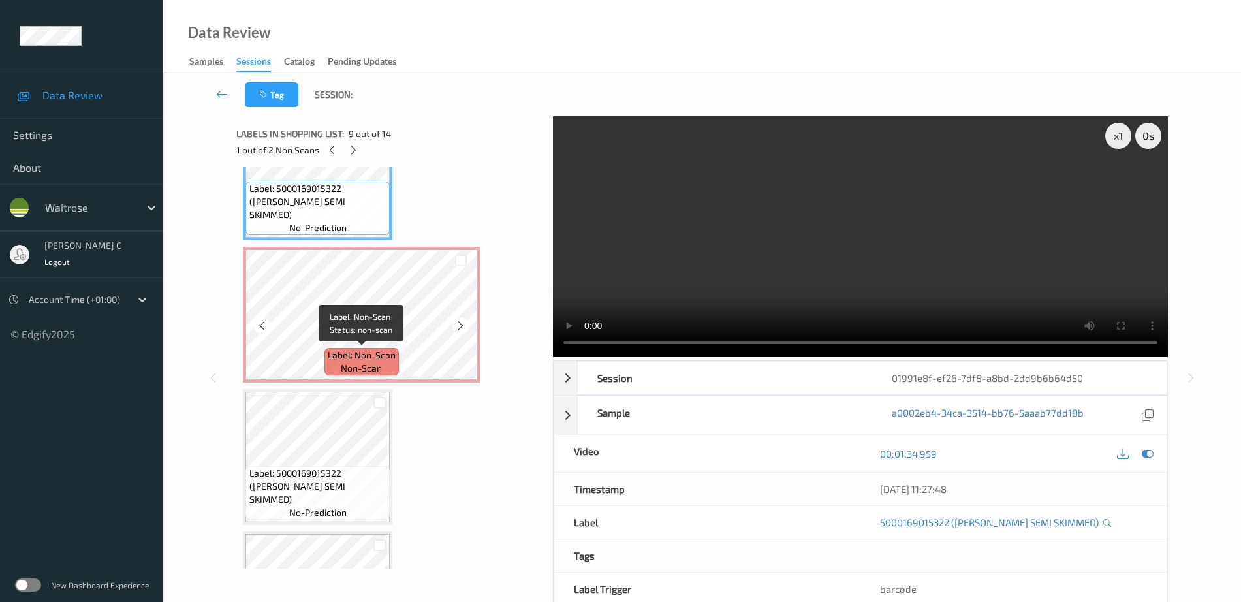
click at [364, 375] on span "non-scan" at bounding box center [361, 368] width 41 height 13
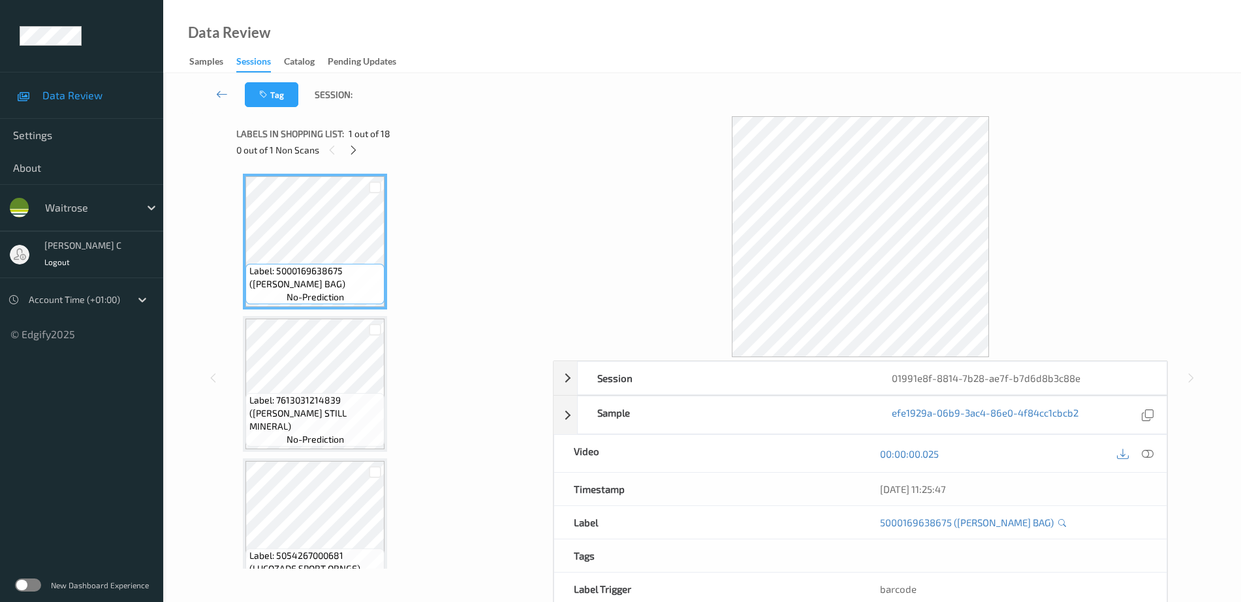
click at [349, 157] on div "0 out of 1 Non Scans" at bounding box center [389, 150] width 307 height 16
click at [354, 149] on icon at bounding box center [353, 150] width 11 height 12
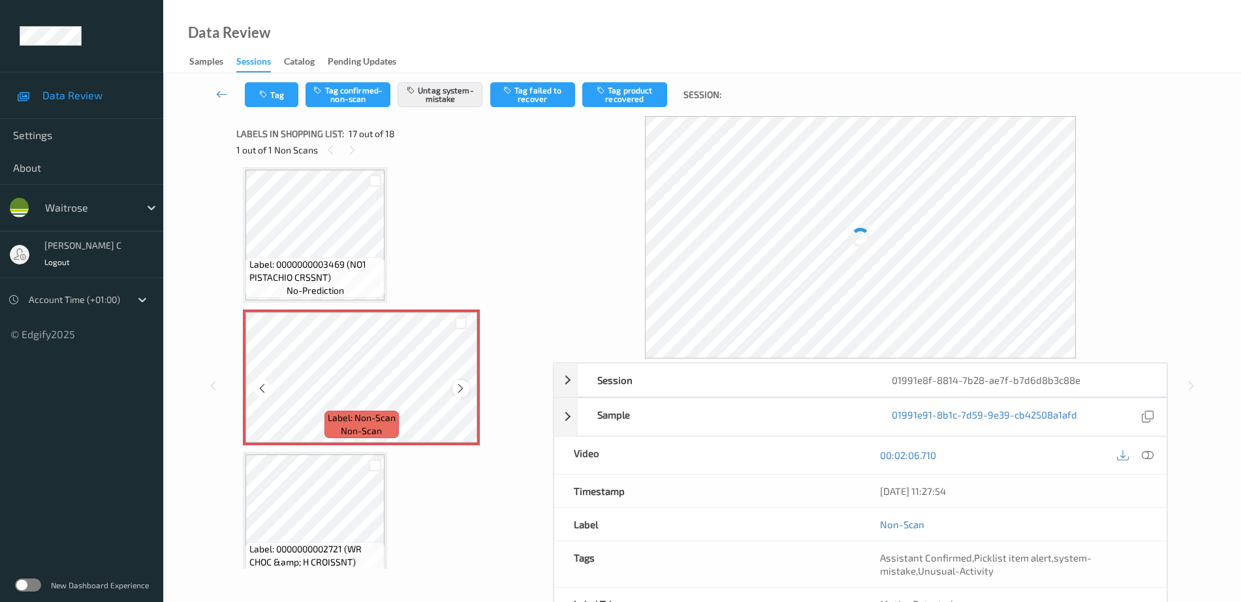
click at [460, 391] on icon at bounding box center [460, 388] width 11 height 12
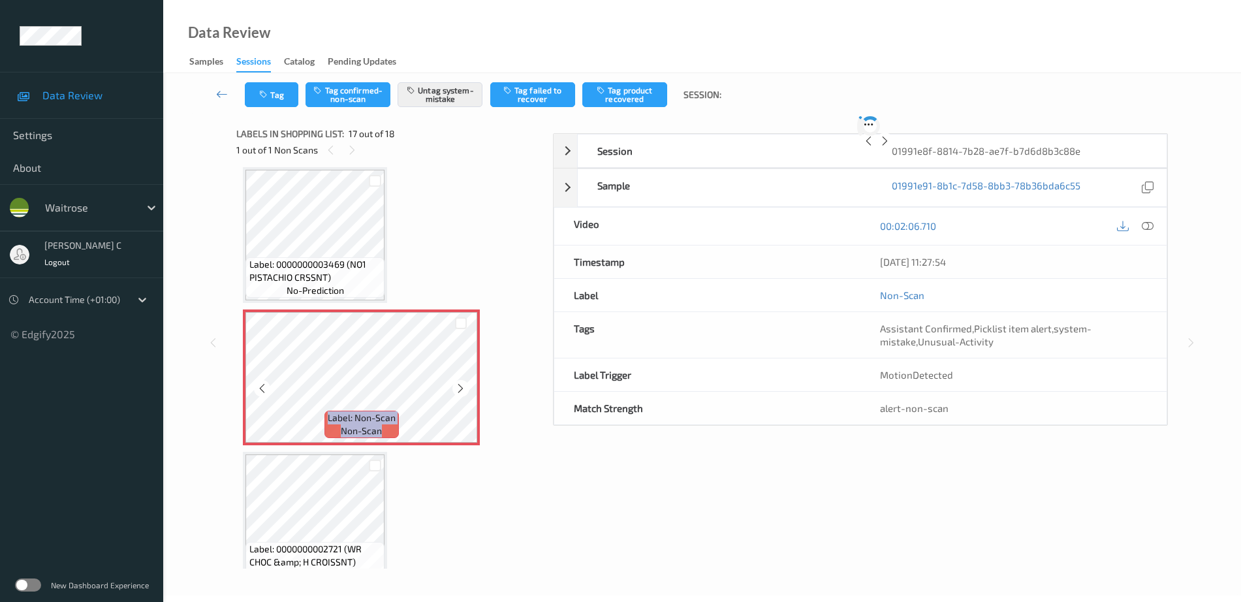
click at [460, 391] on icon at bounding box center [460, 388] width 11 height 12
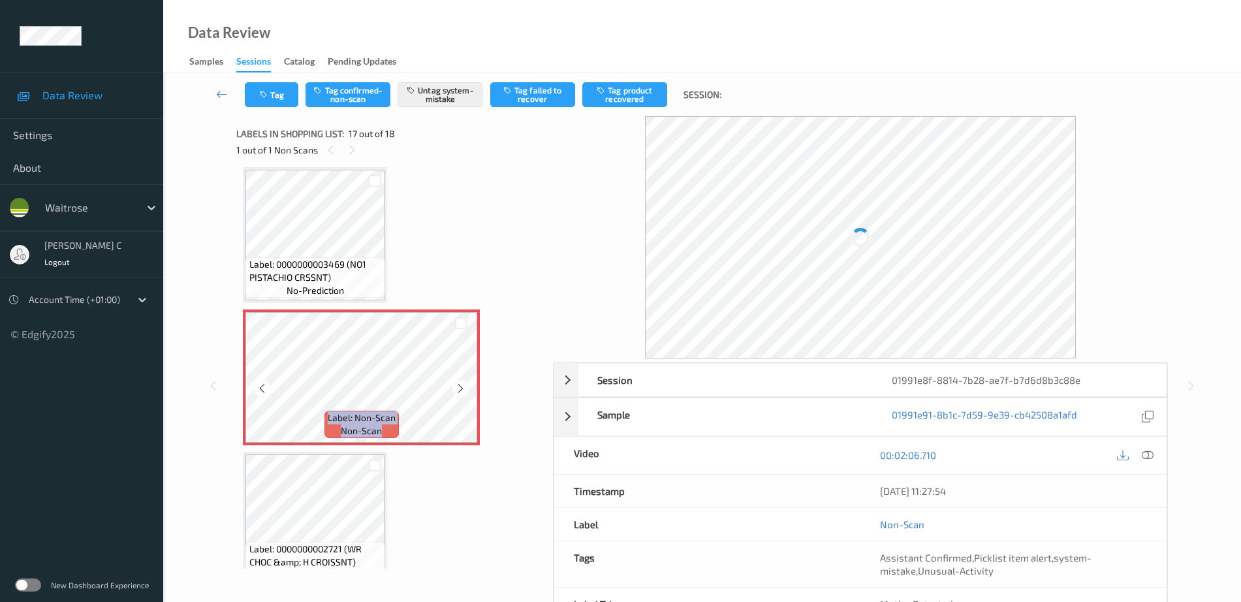
click at [460, 391] on icon at bounding box center [460, 388] width 11 height 12
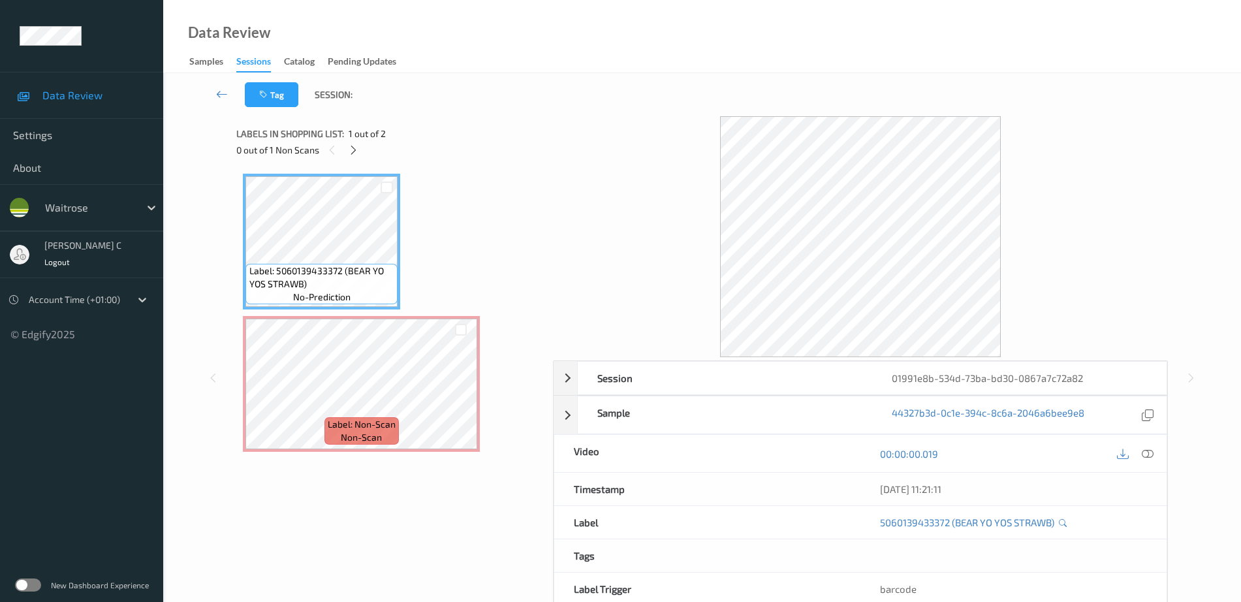
click at [379, 179] on div at bounding box center [387, 187] width 22 height 22
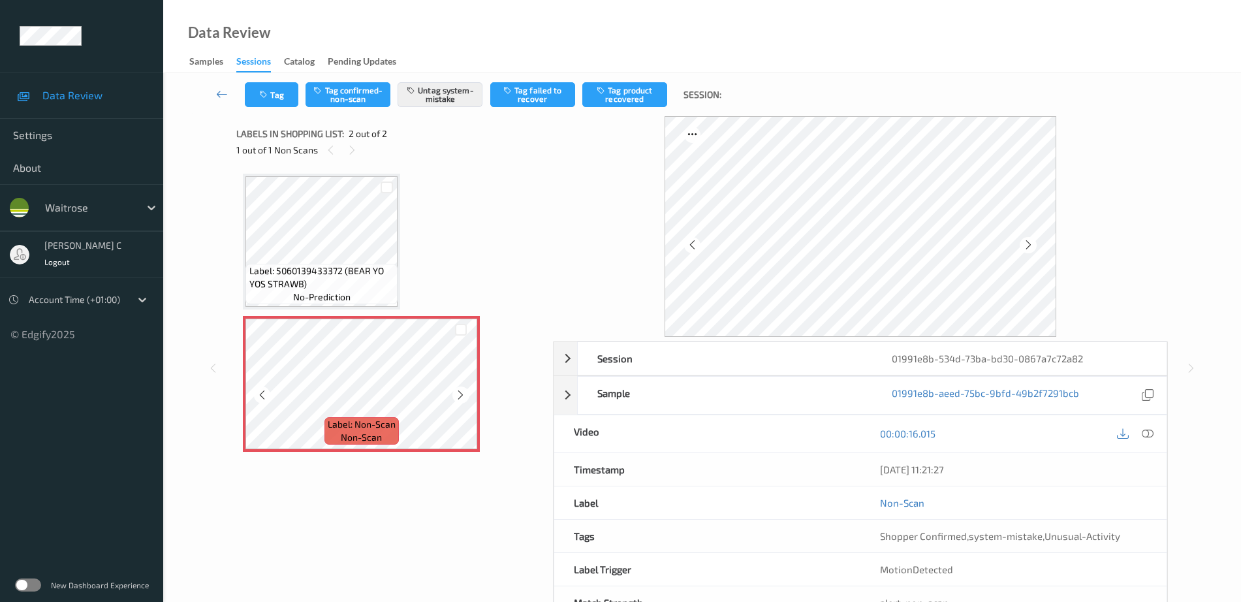
click at [461, 393] on icon at bounding box center [460, 395] width 11 height 12
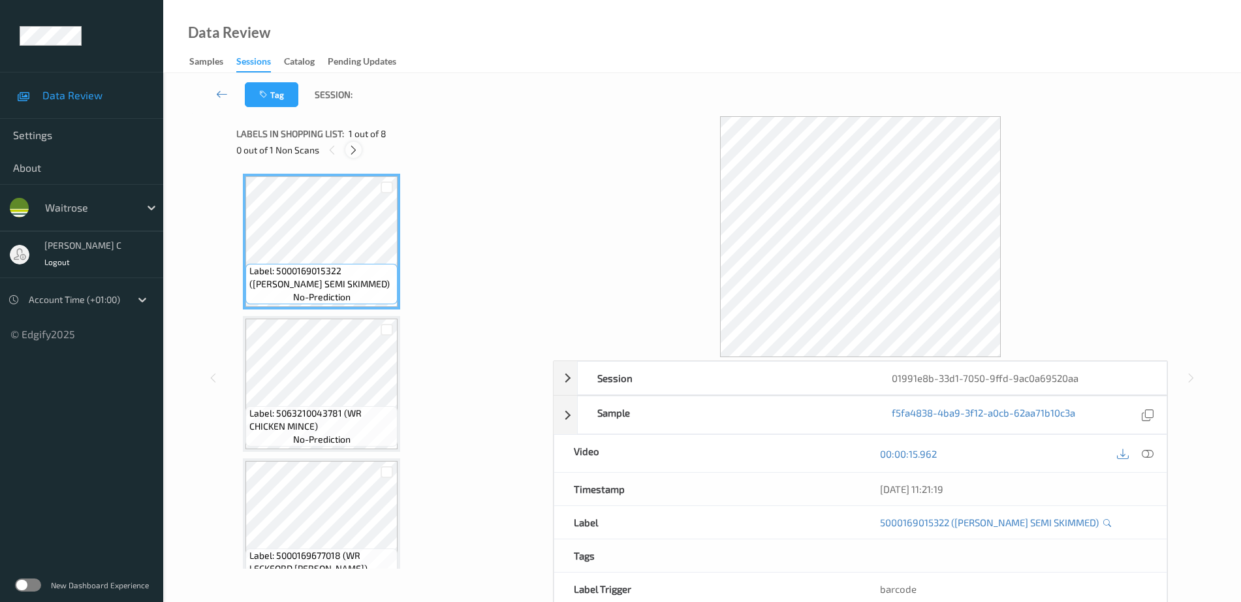
click at [359, 155] on div at bounding box center [353, 150] width 16 height 16
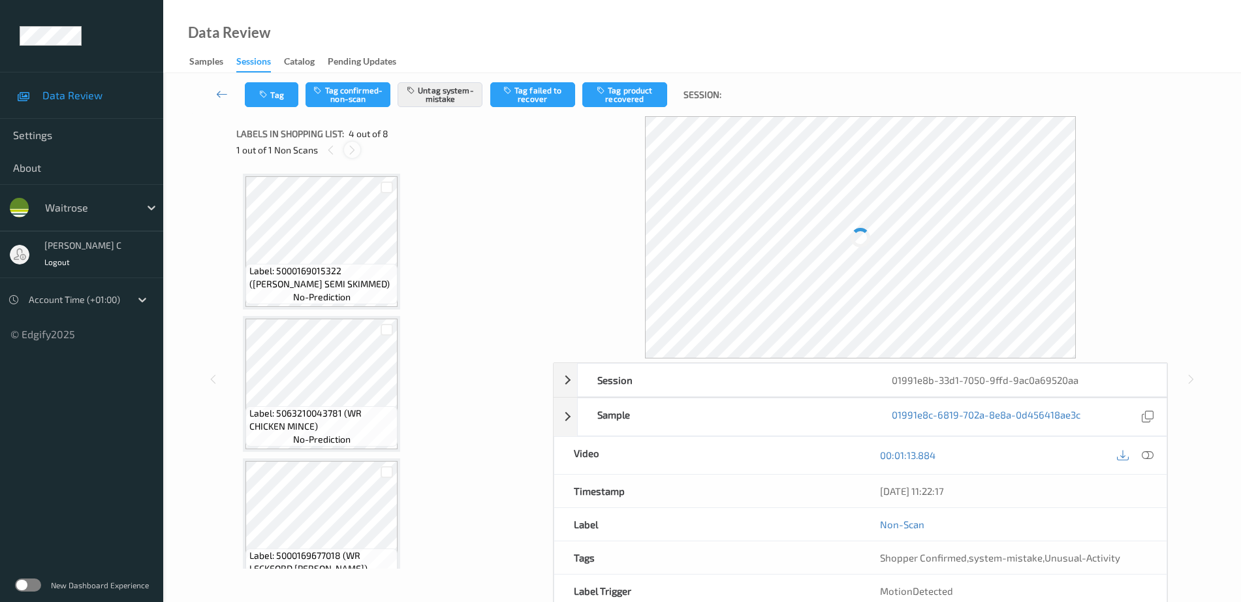
scroll to position [291, 0]
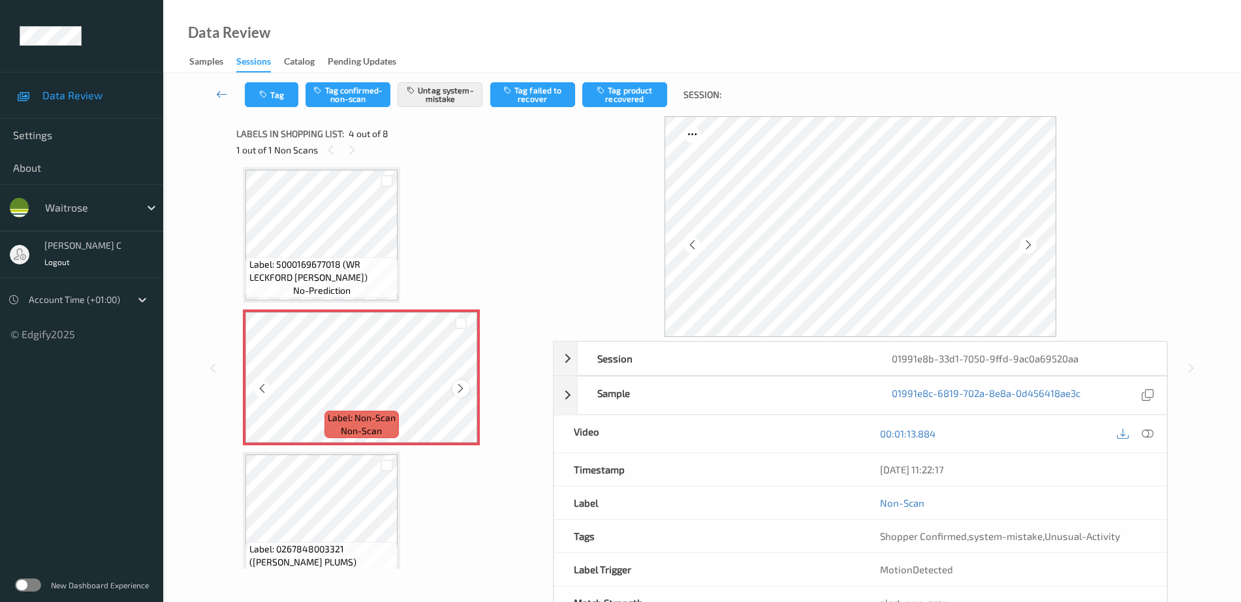
click at [465, 382] on icon at bounding box center [460, 388] width 11 height 12
click at [321, 276] on span "Label: 5000169677018 (WR LECKFORD [PERSON_NAME])" at bounding box center [322, 271] width 146 height 26
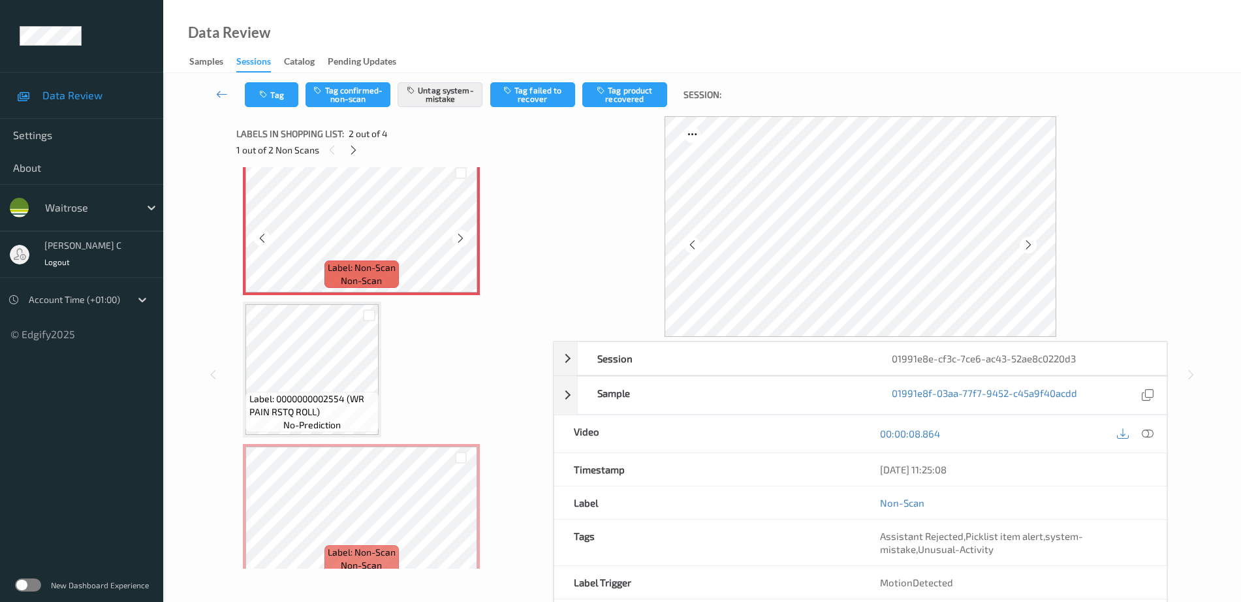
scroll to position [174, 0]
